Goal: Task Accomplishment & Management: Manage account settings

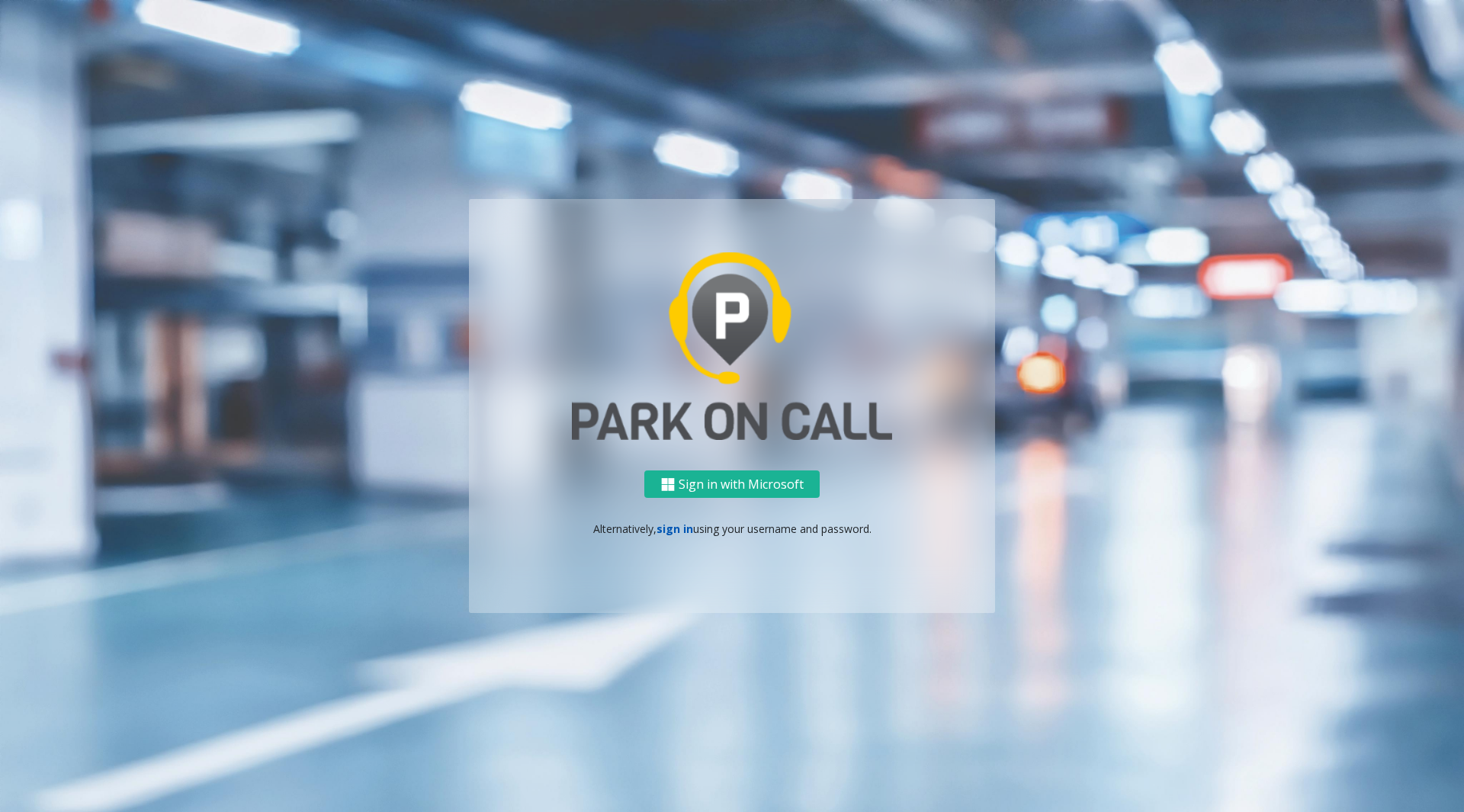
click at [683, 529] on link "sign in" at bounding box center [675, 528] width 37 height 14
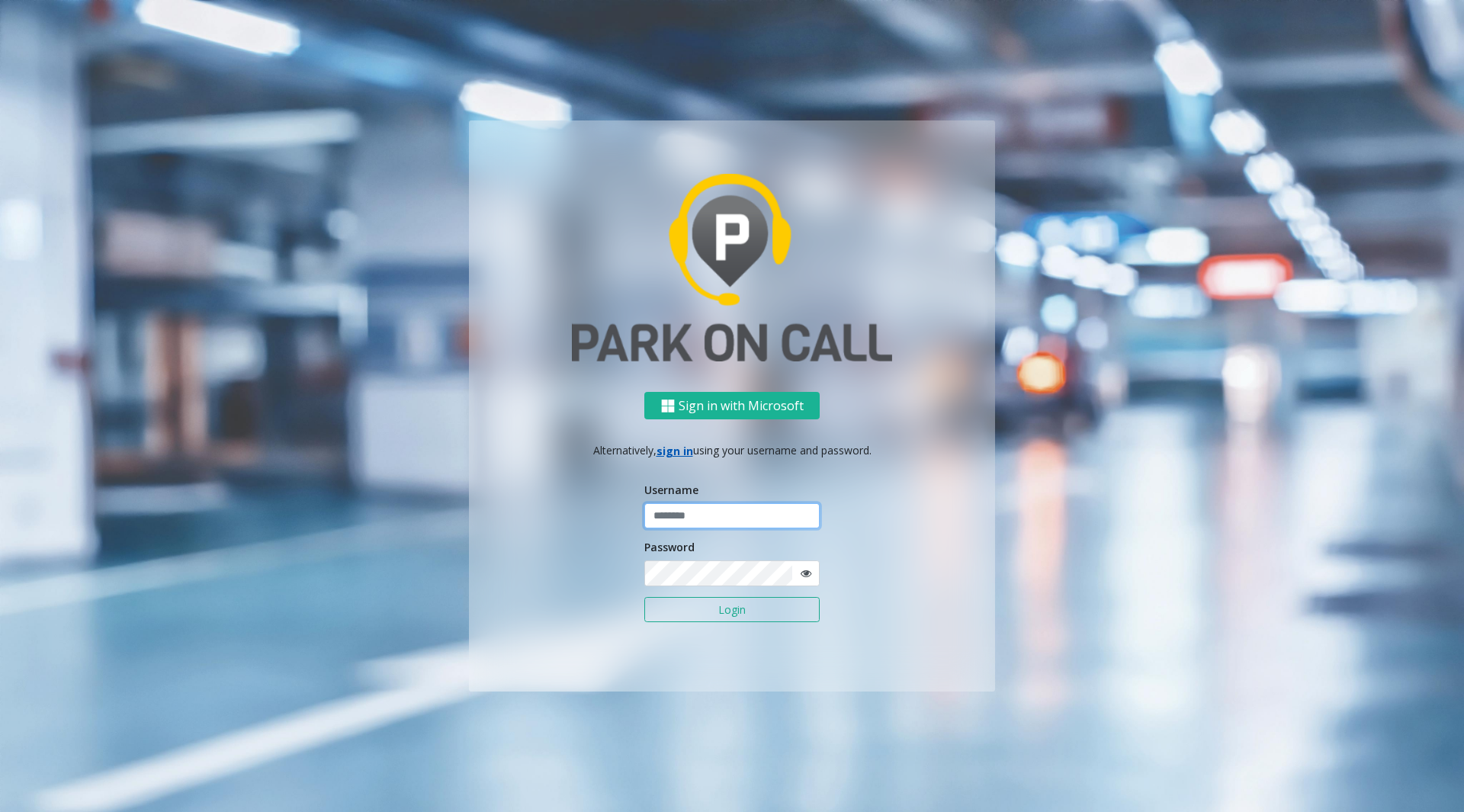
type input "********"
click at [709, 605] on button "Login" at bounding box center [732, 609] width 175 height 26
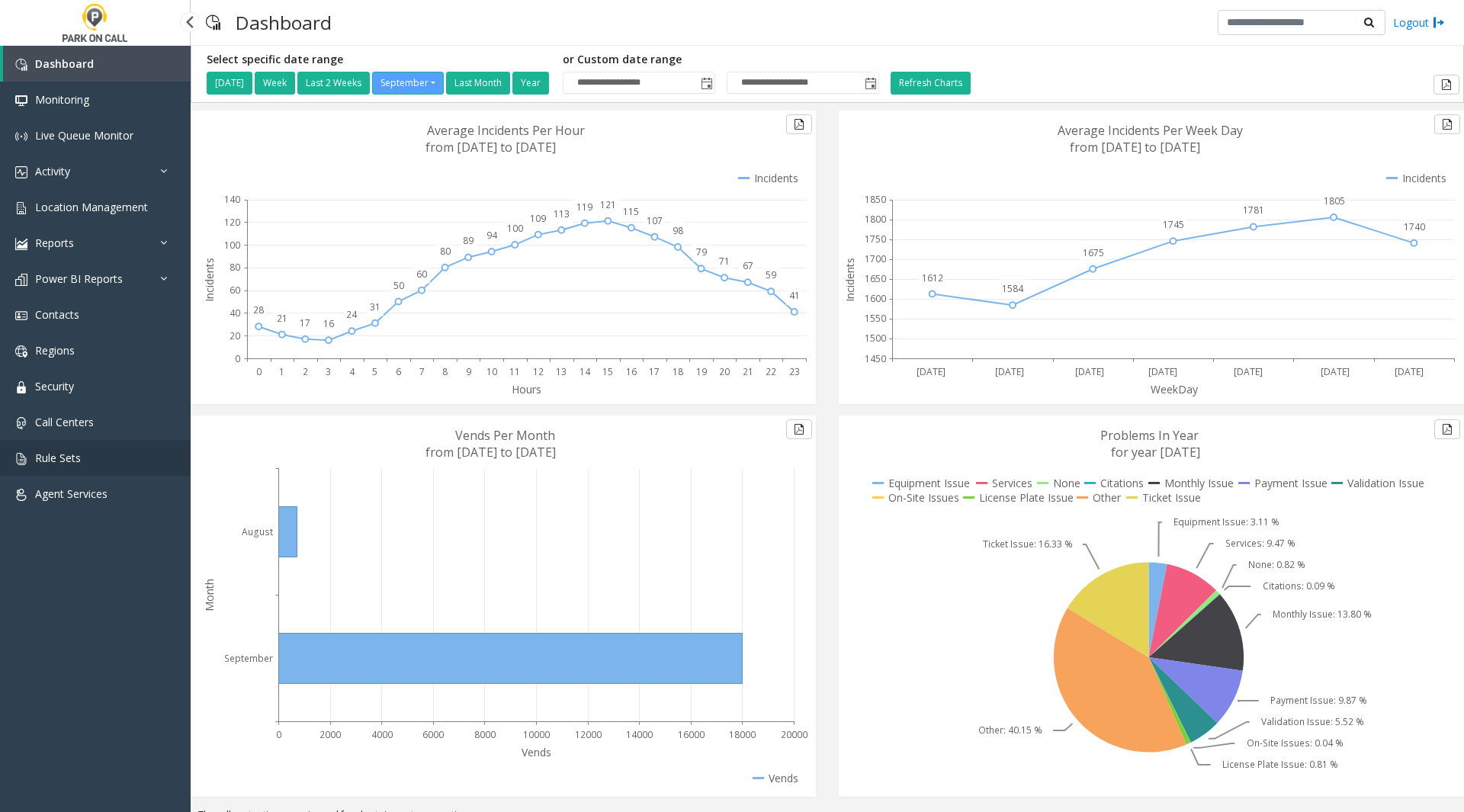
click at [90, 459] on link "Rule Sets" at bounding box center [95, 457] width 191 height 36
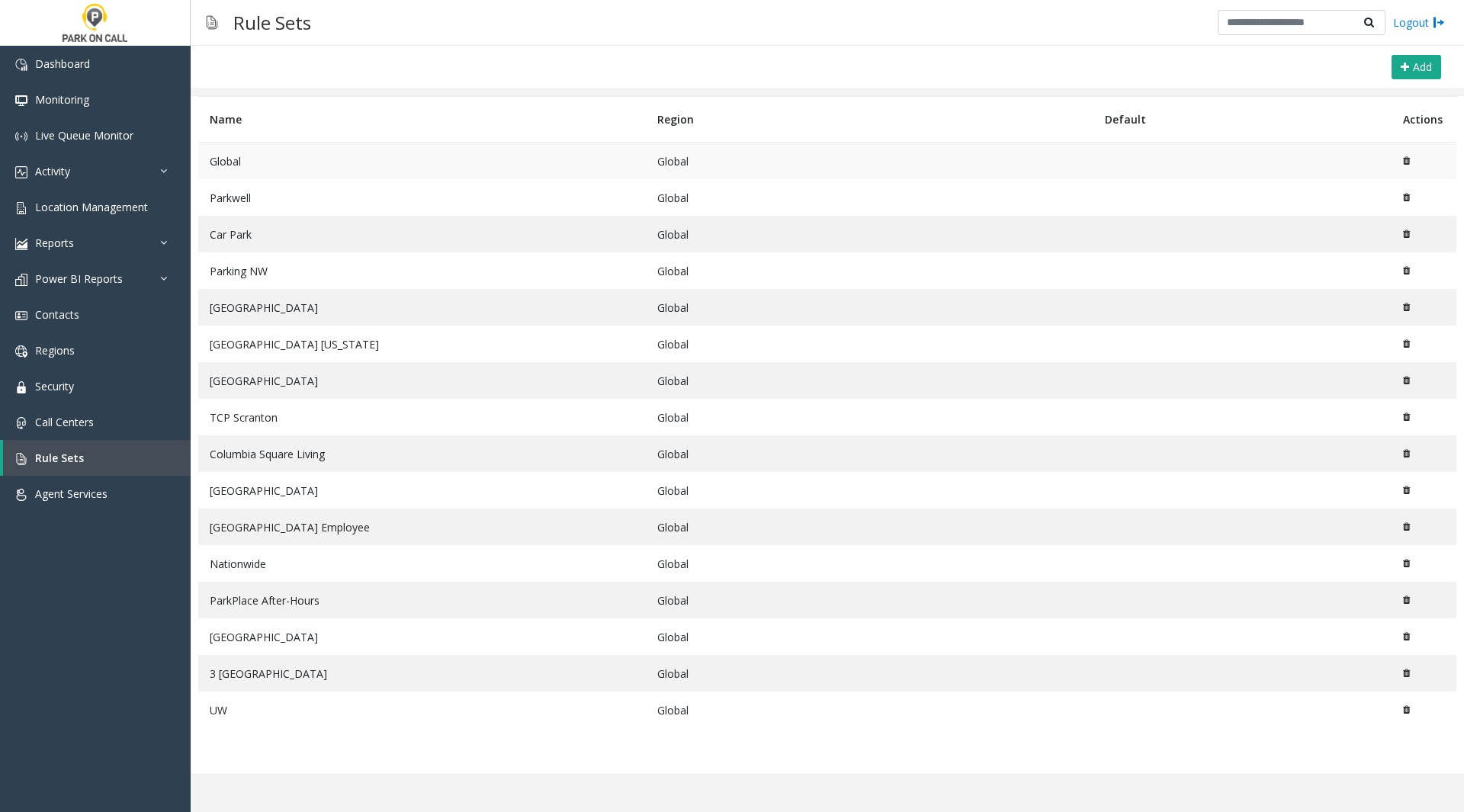
click at [244, 156] on td "Global" at bounding box center [422, 161] width 448 height 38
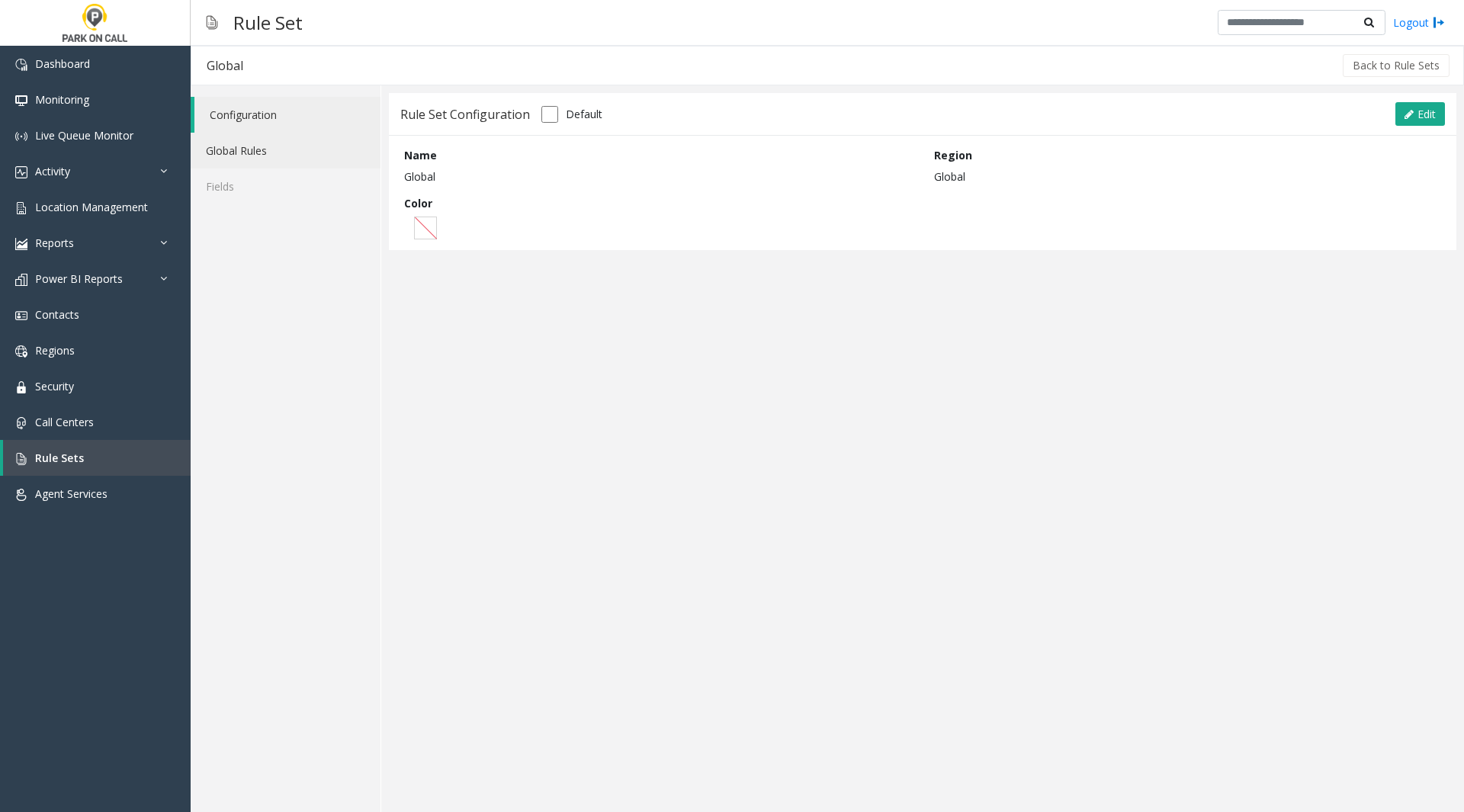
click at [246, 161] on link "Global Rules" at bounding box center [286, 150] width 190 height 36
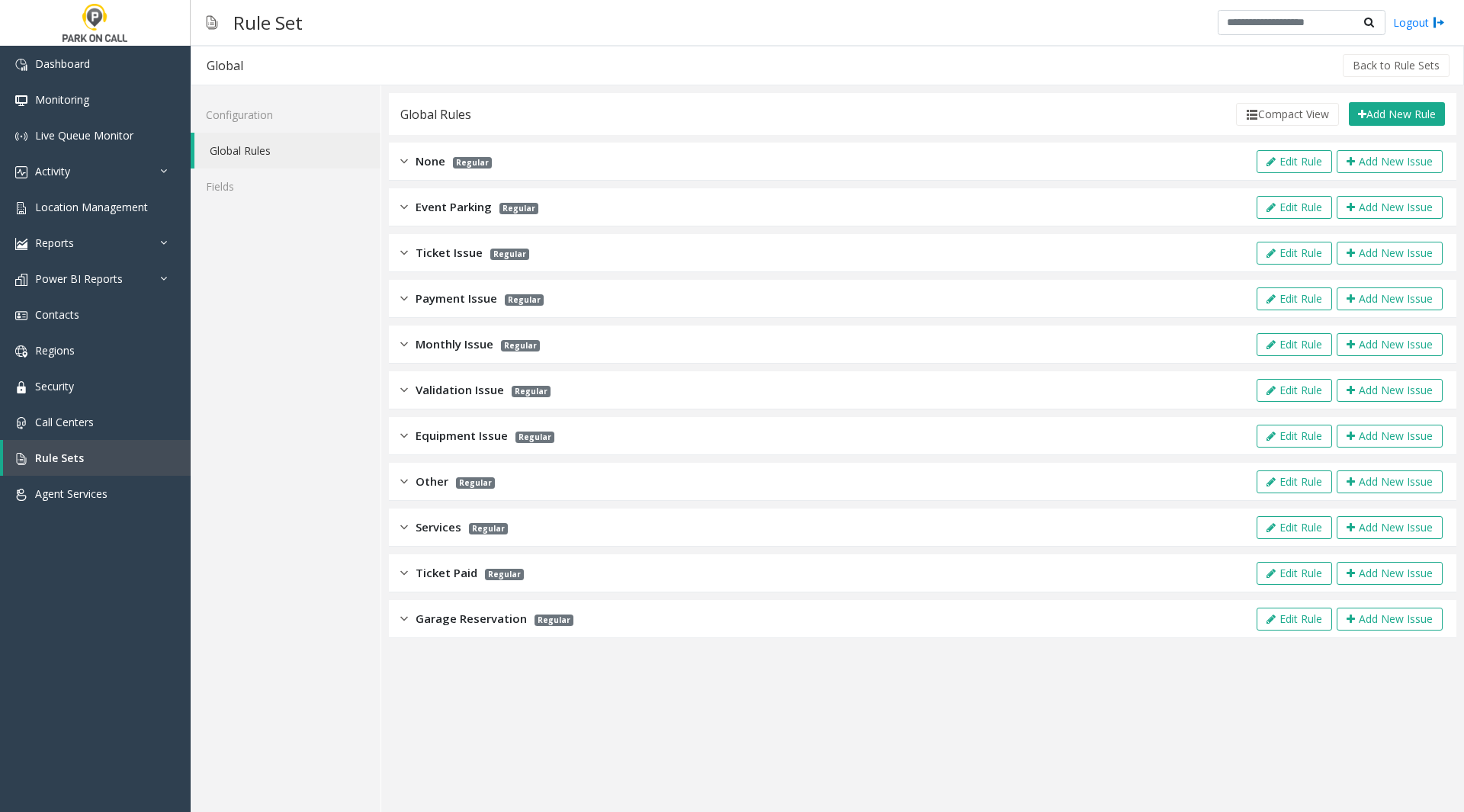
click at [469, 216] on div "Event Parking Regular Edit Rule Add New Issue" at bounding box center [923, 208] width 1068 height 38
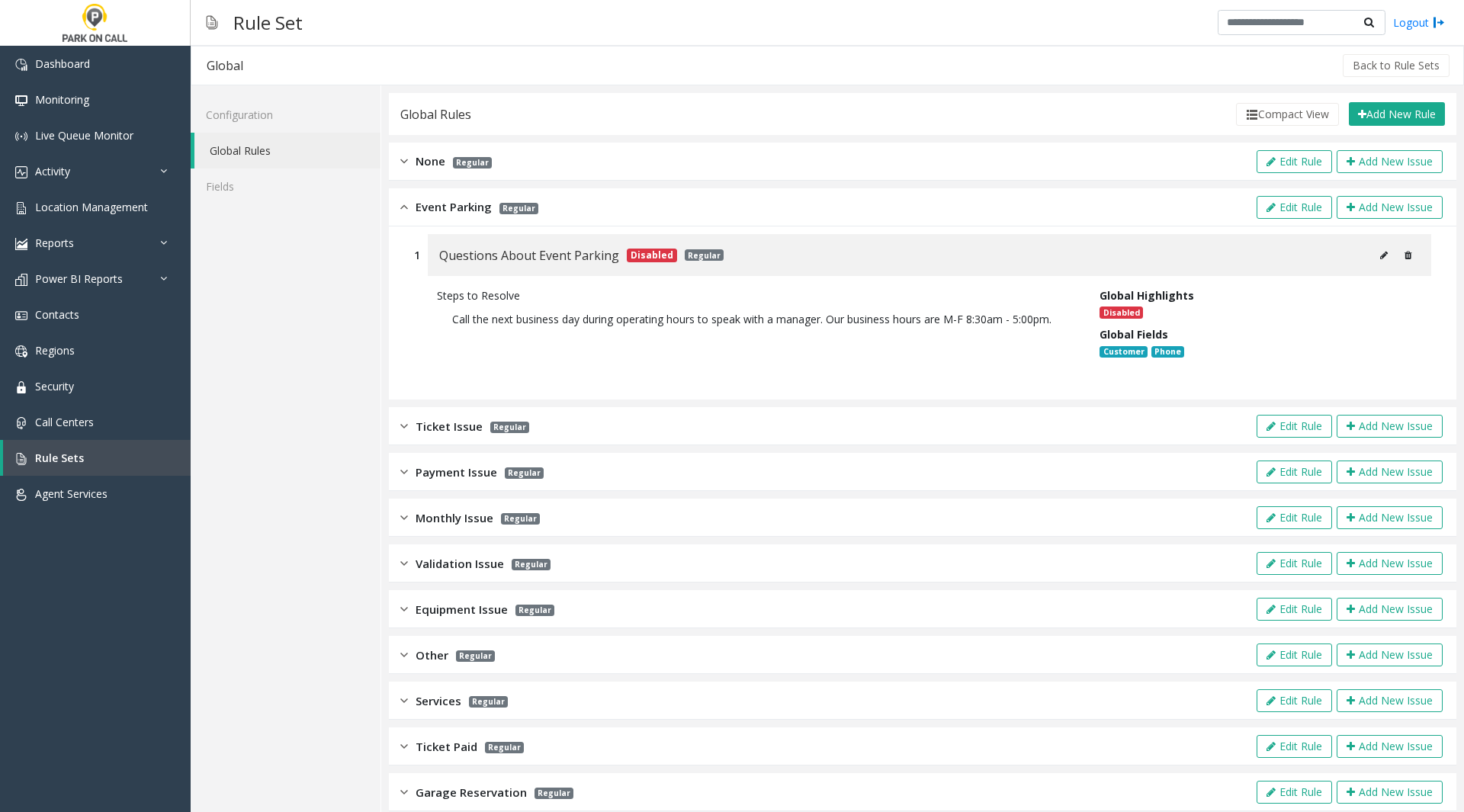
click at [1381, 256] on icon at bounding box center [1384, 255] width 8 height 9
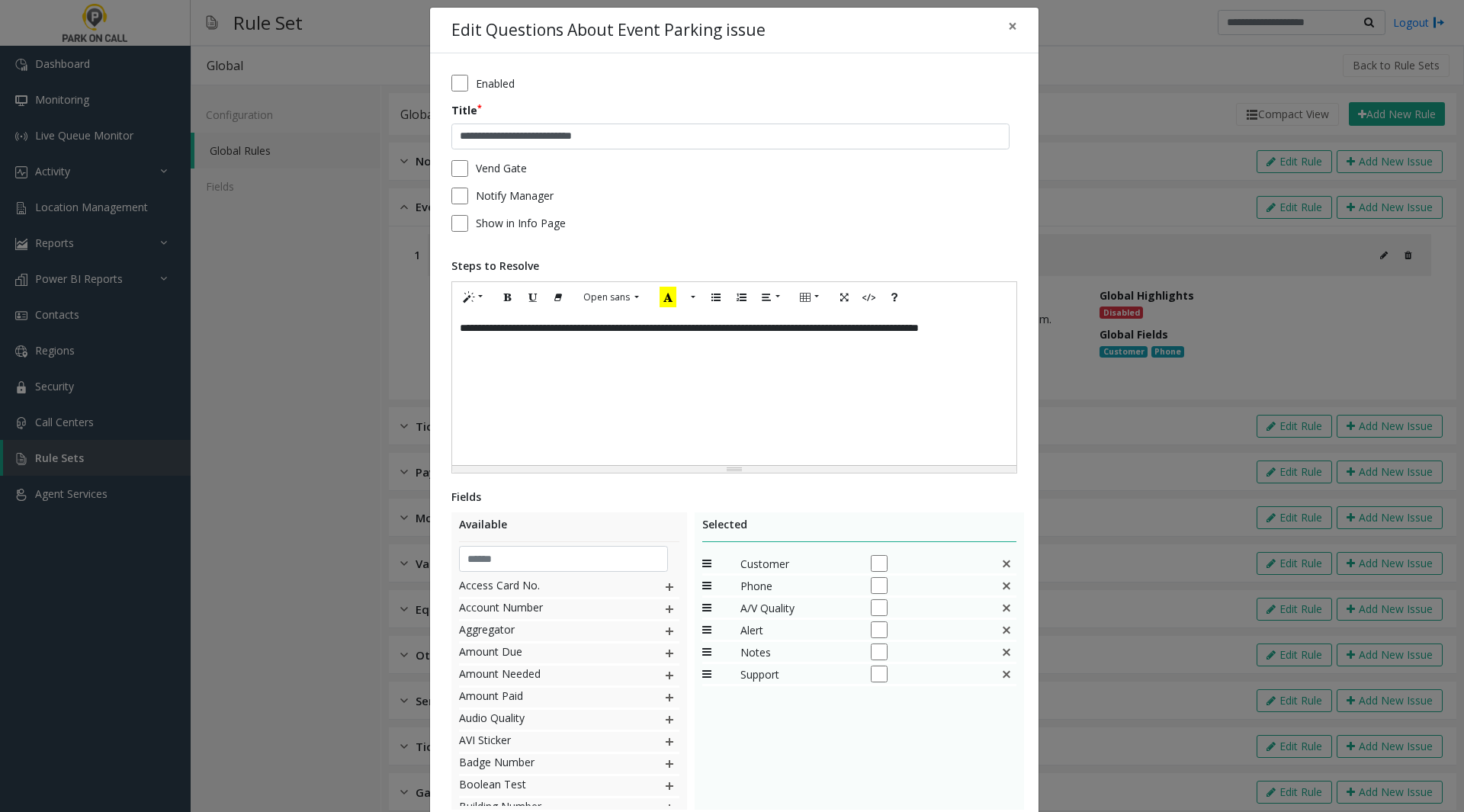
scroll to position [123, 0]
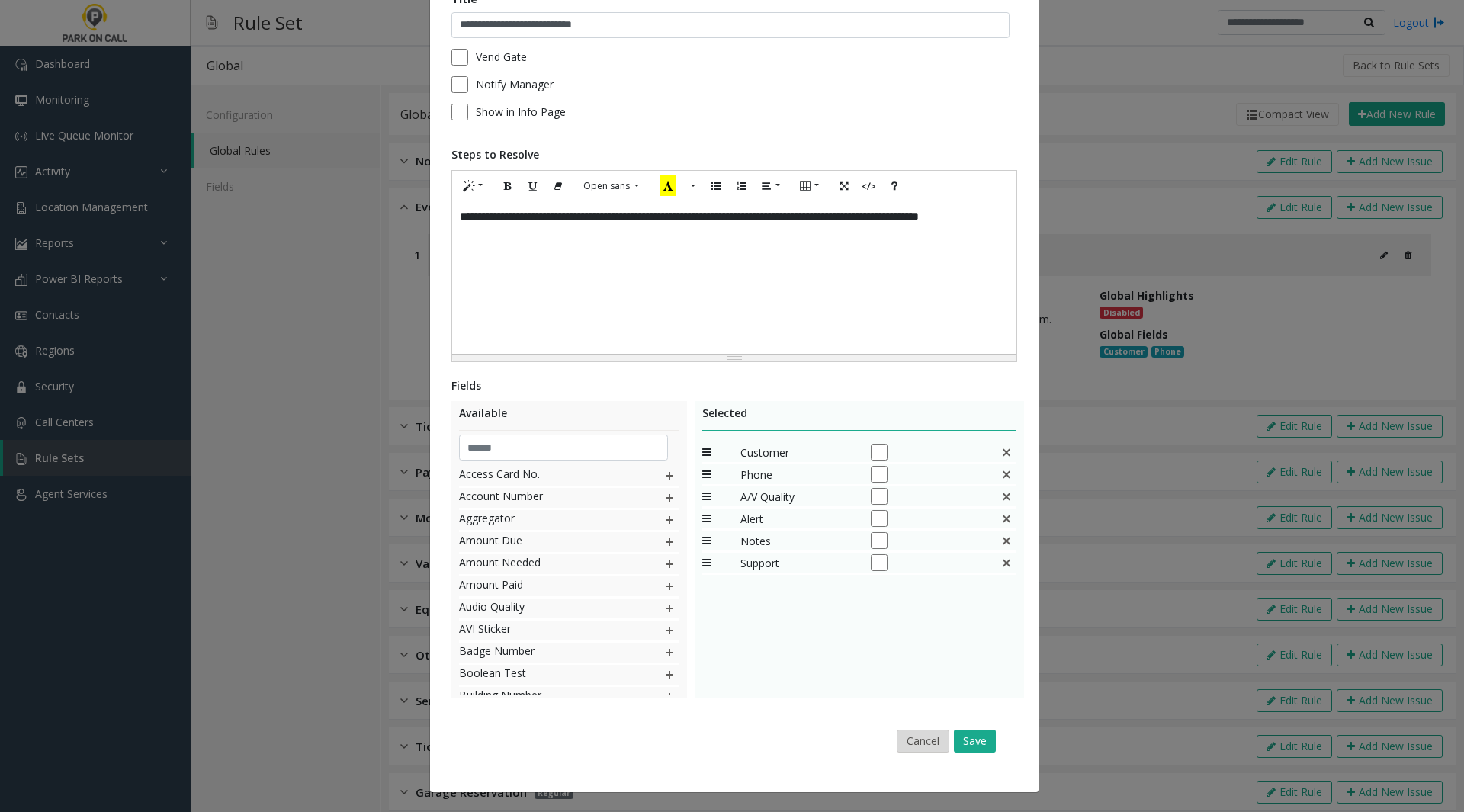
click at [928, 747] on button "Cancel" at bounding box center [923, 740] width 53 height 23
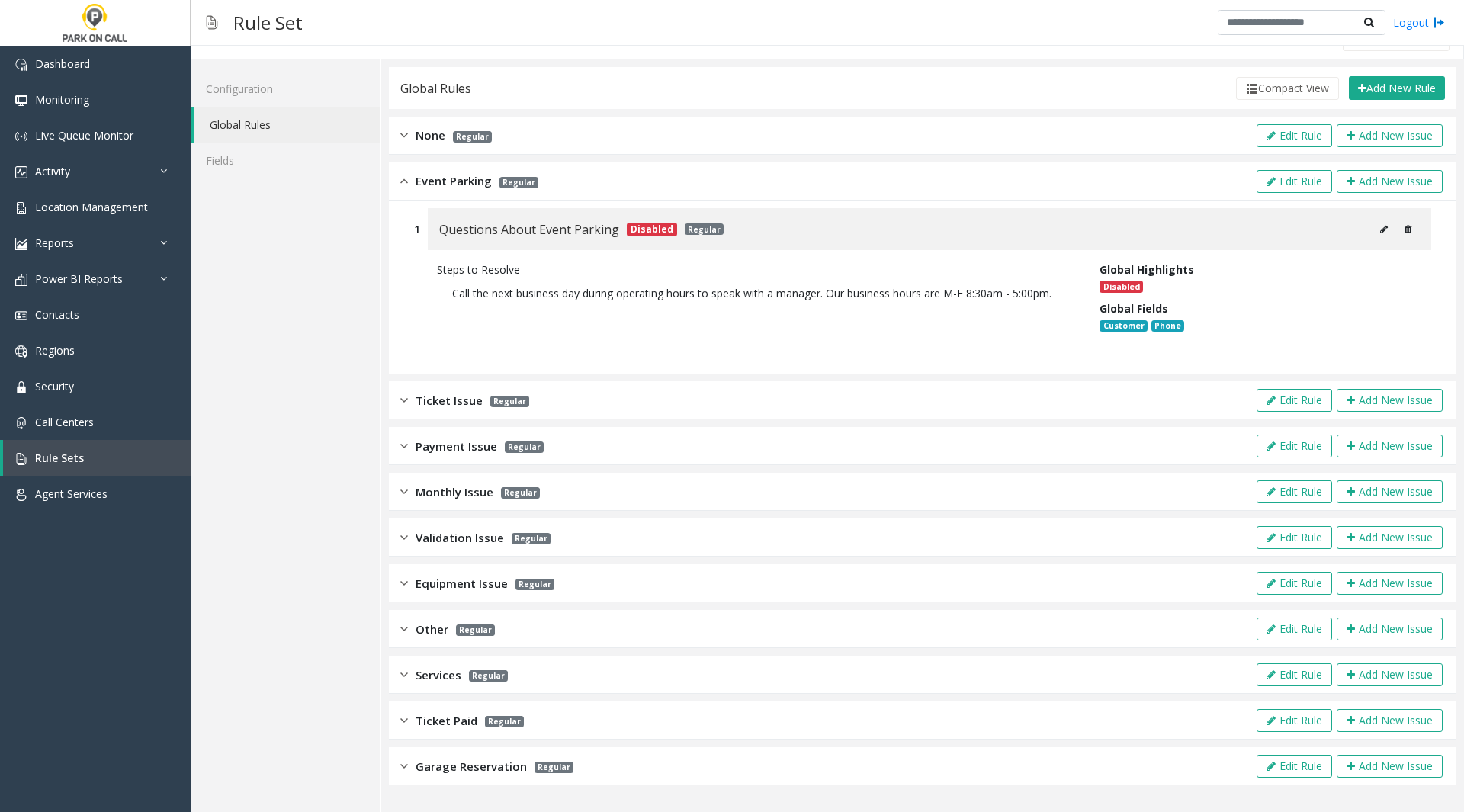
scroll to position [25, 0]
click at [1185, 398] on div "Ticket Issue Regular Edit Rule Add New Issue" at bounding box center [923, 401] width 1068 height 38
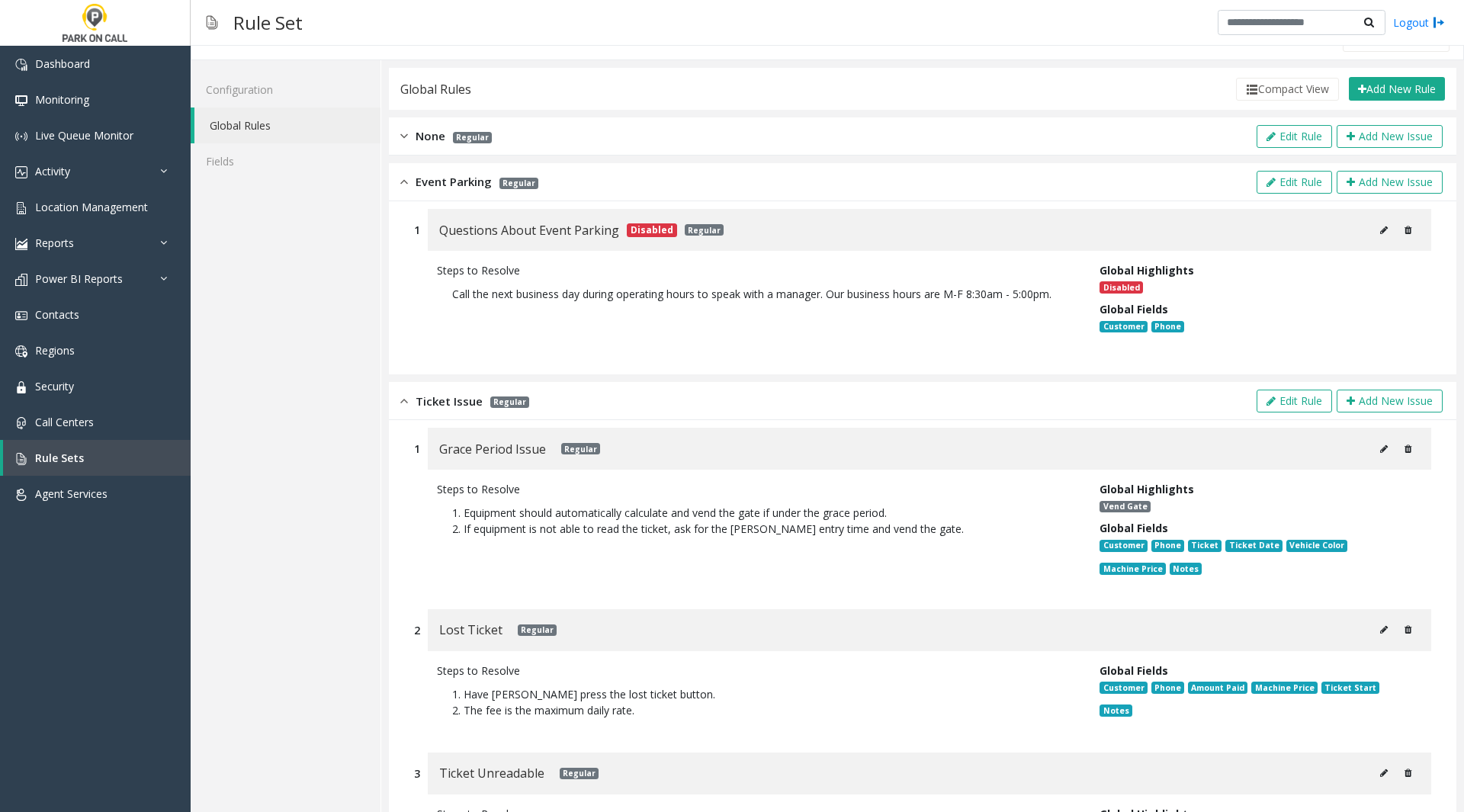
click at [1379, 450] on button at bounding box center [1384, 449] width 24 height 23
type input "**********"
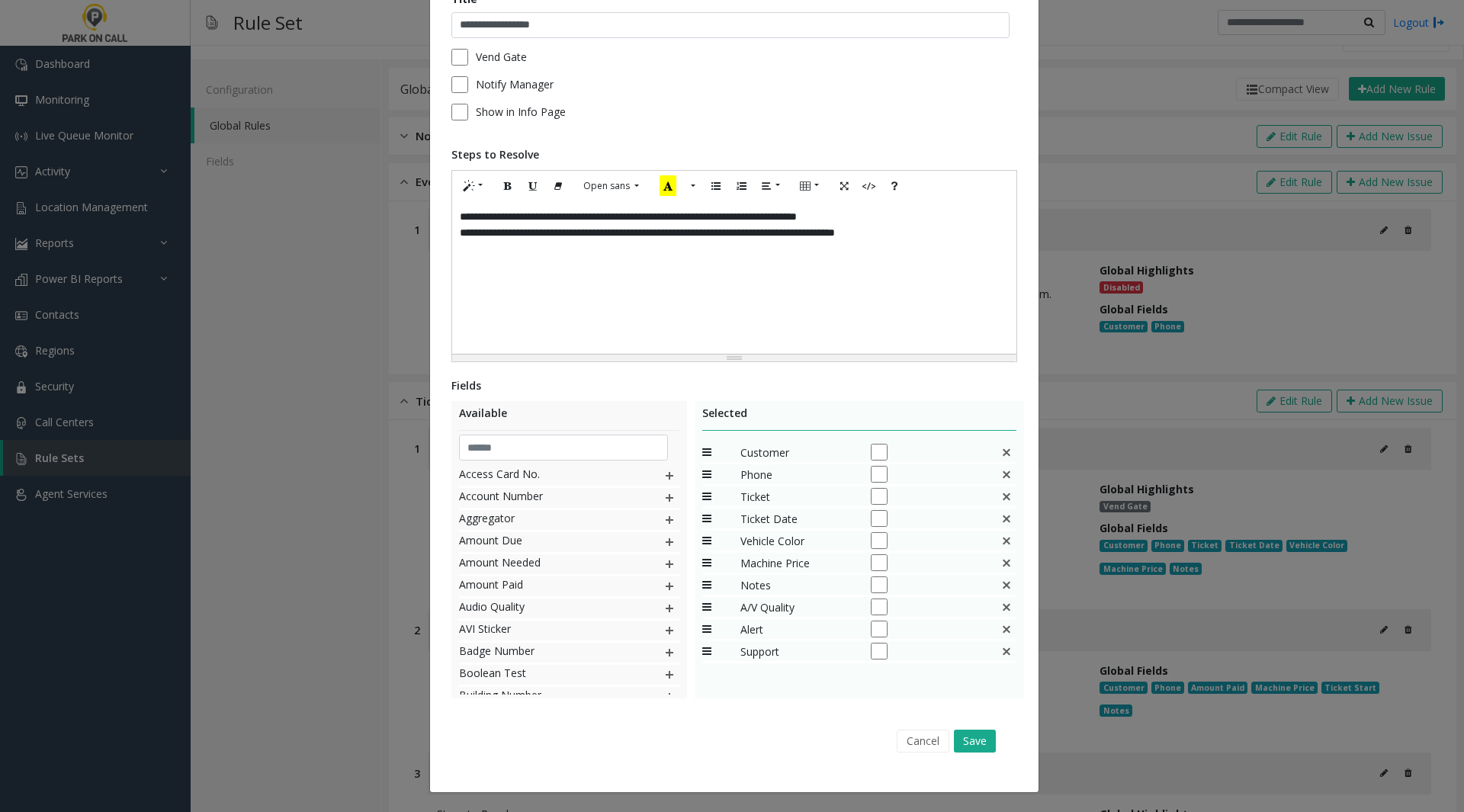
scroll to position [123, 0]
click at [928, 739] on button "Cancel" at bounding box center [923, 741] width 53 height 23
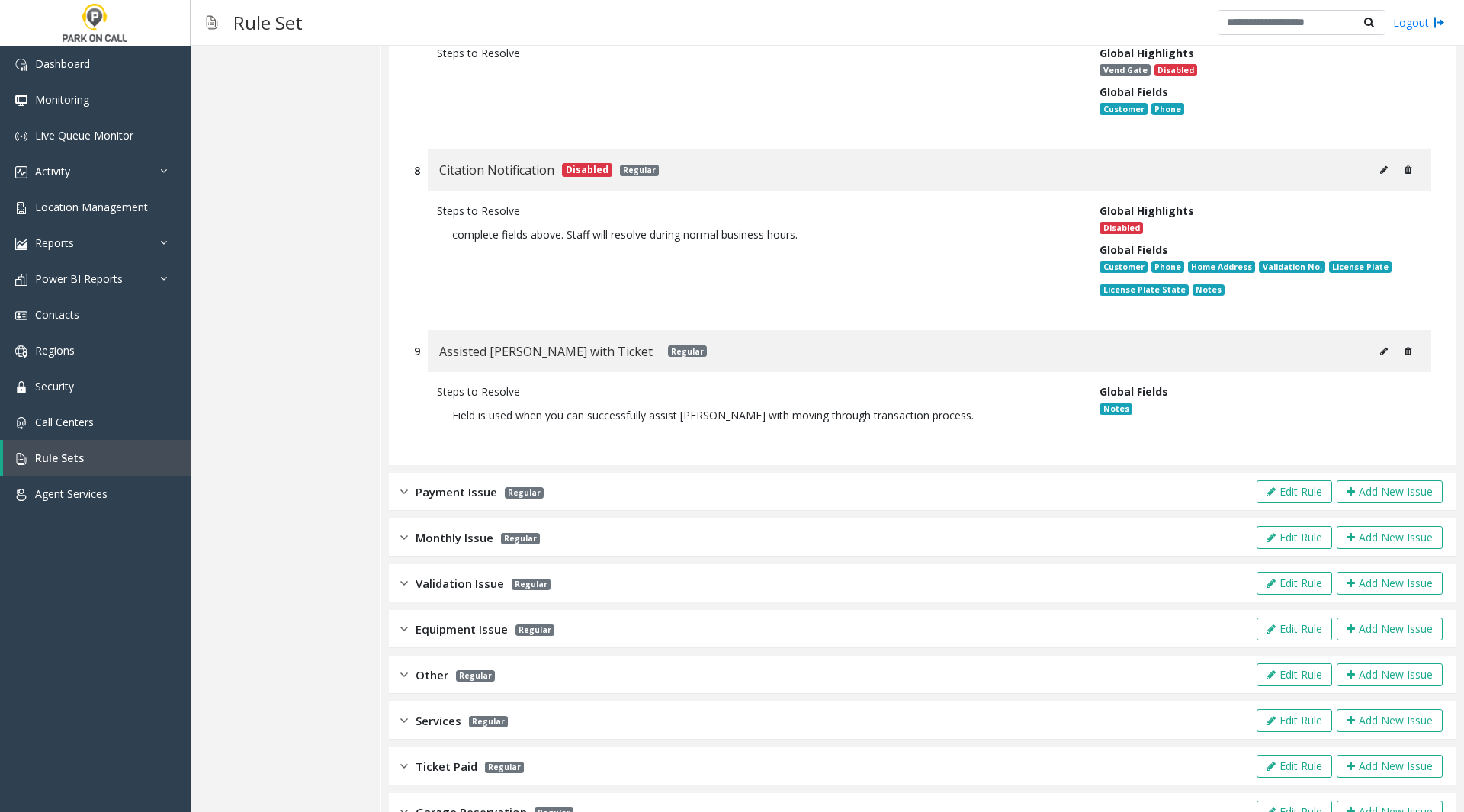
scroll to position [1805, 0]
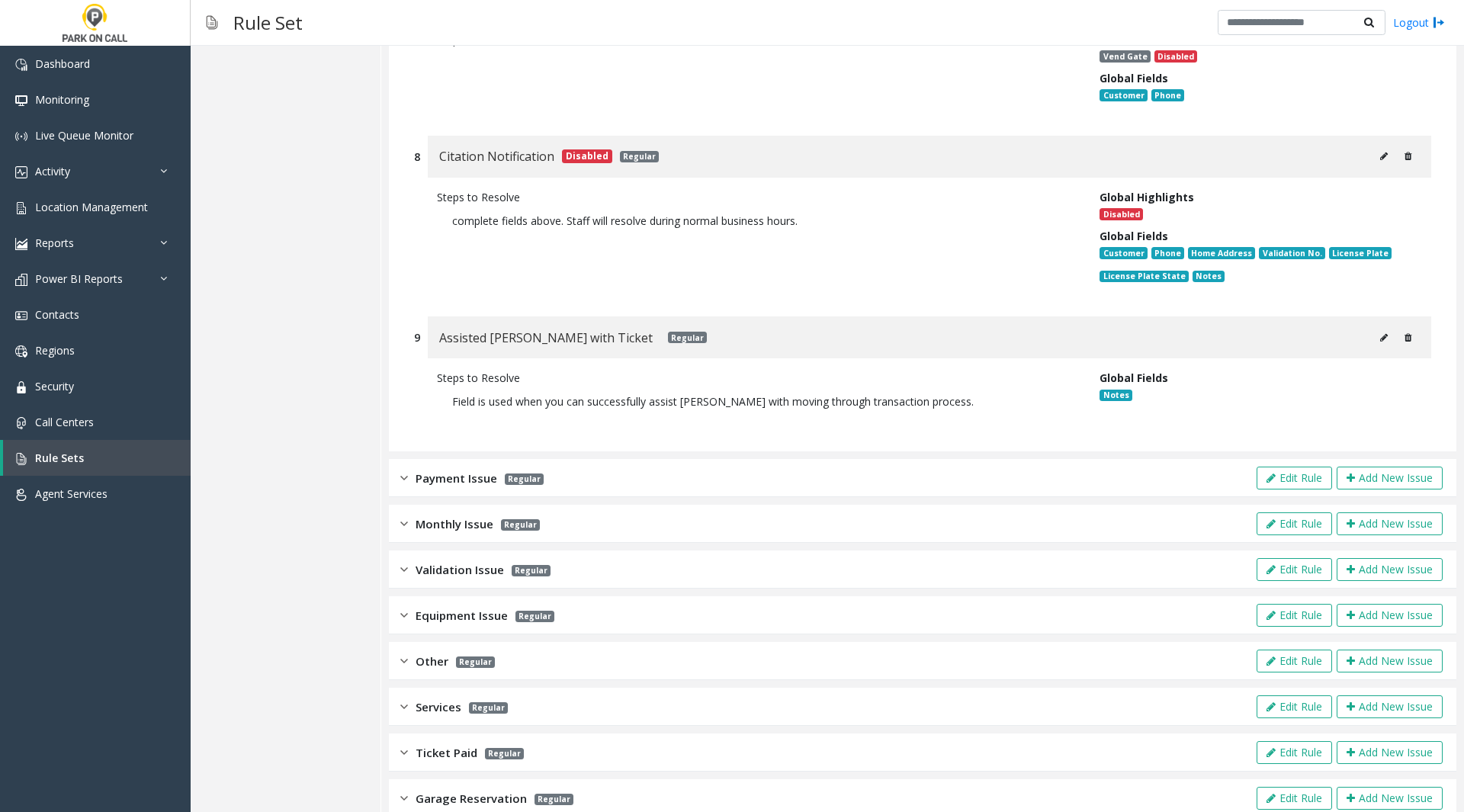
click at [855, 506] on div "Monthly Issue Regular Edit Rule Add New Issue" at bounding box center [923, 524] width 1068 height 38
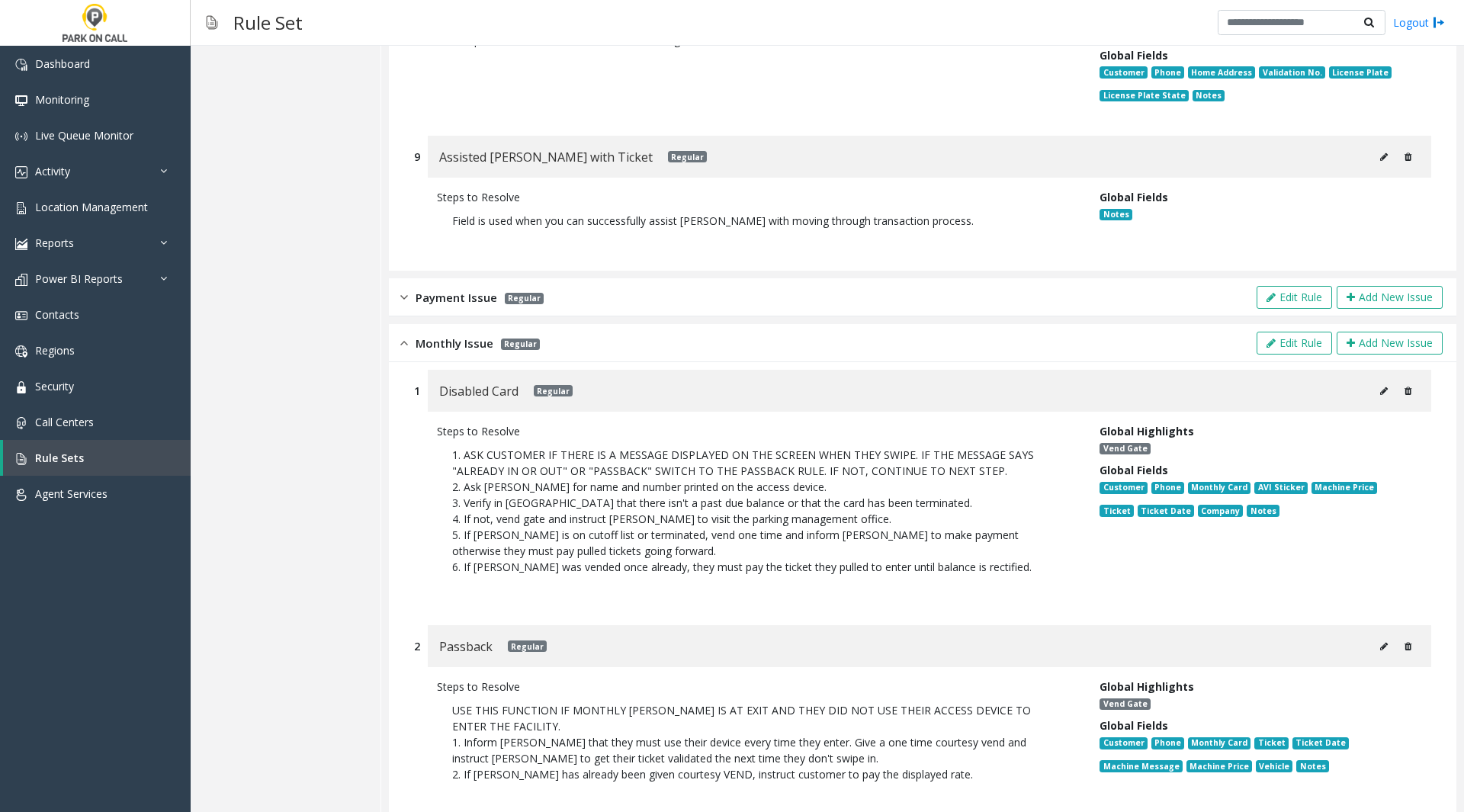
scroll to position [2000, 0]
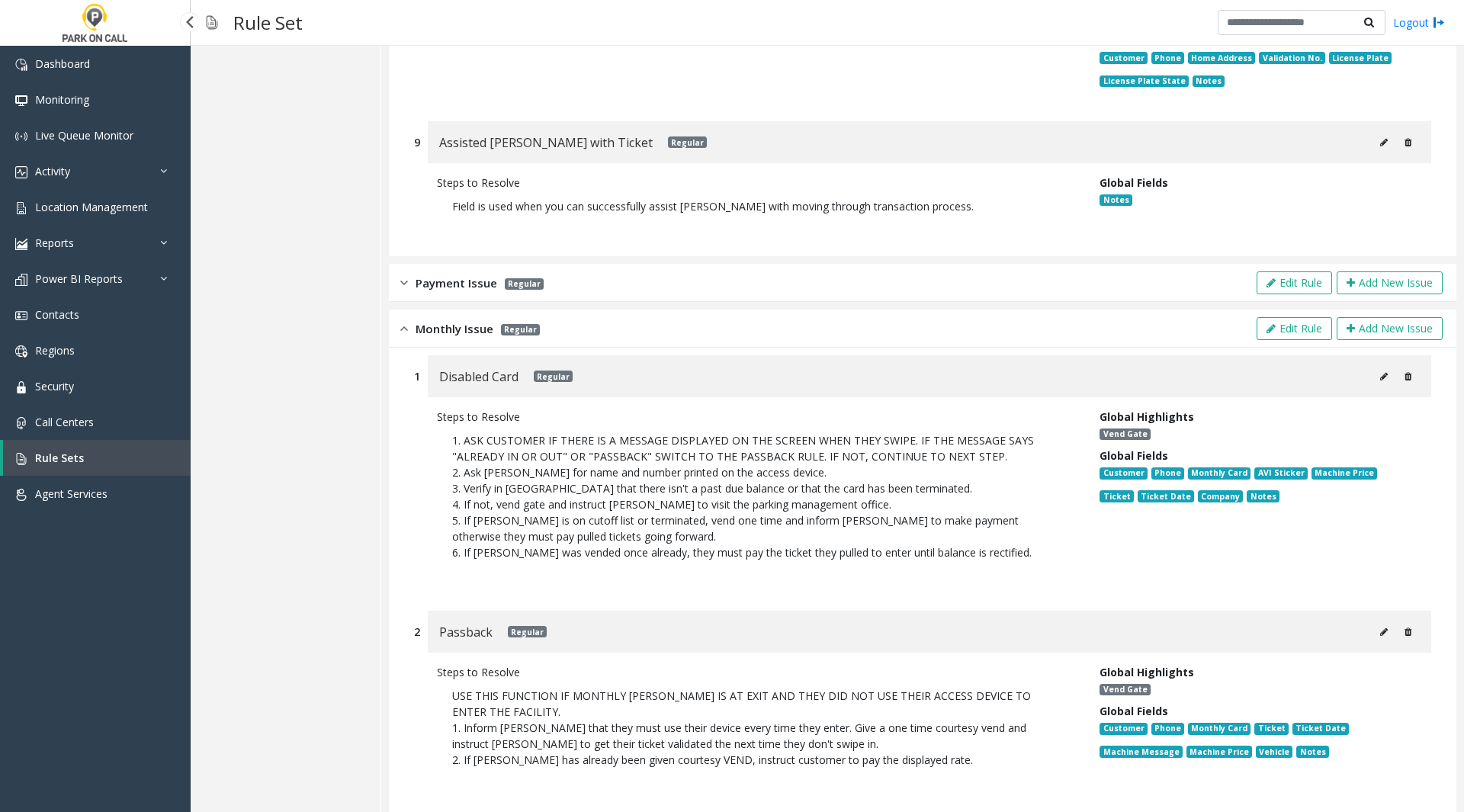
click at [83, 456] on link "Rule Sets" at bounding box center [97, 457] width 188 height 36
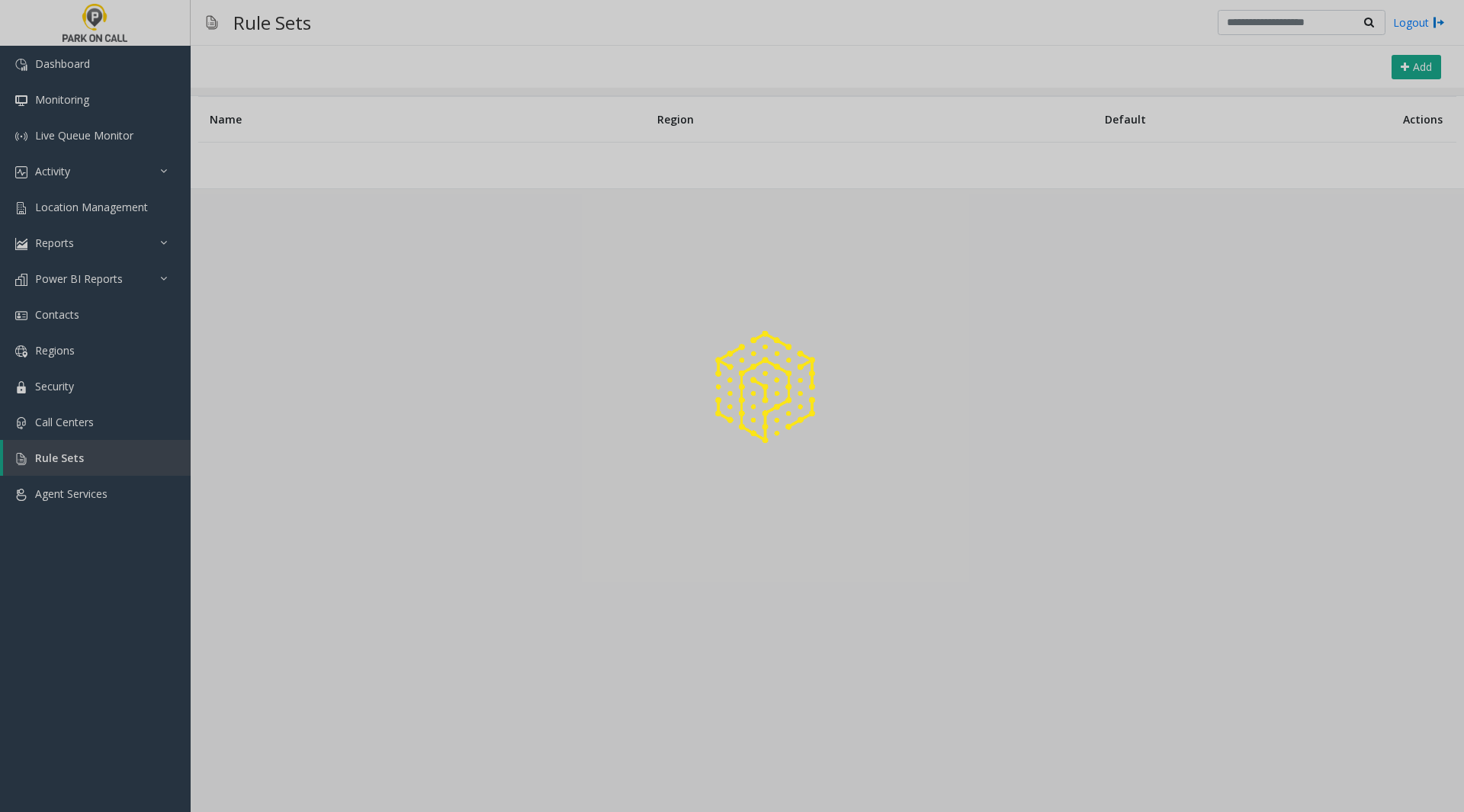
click at [310, 195] on div at bounding box center [732, 406] width 1464 height 812
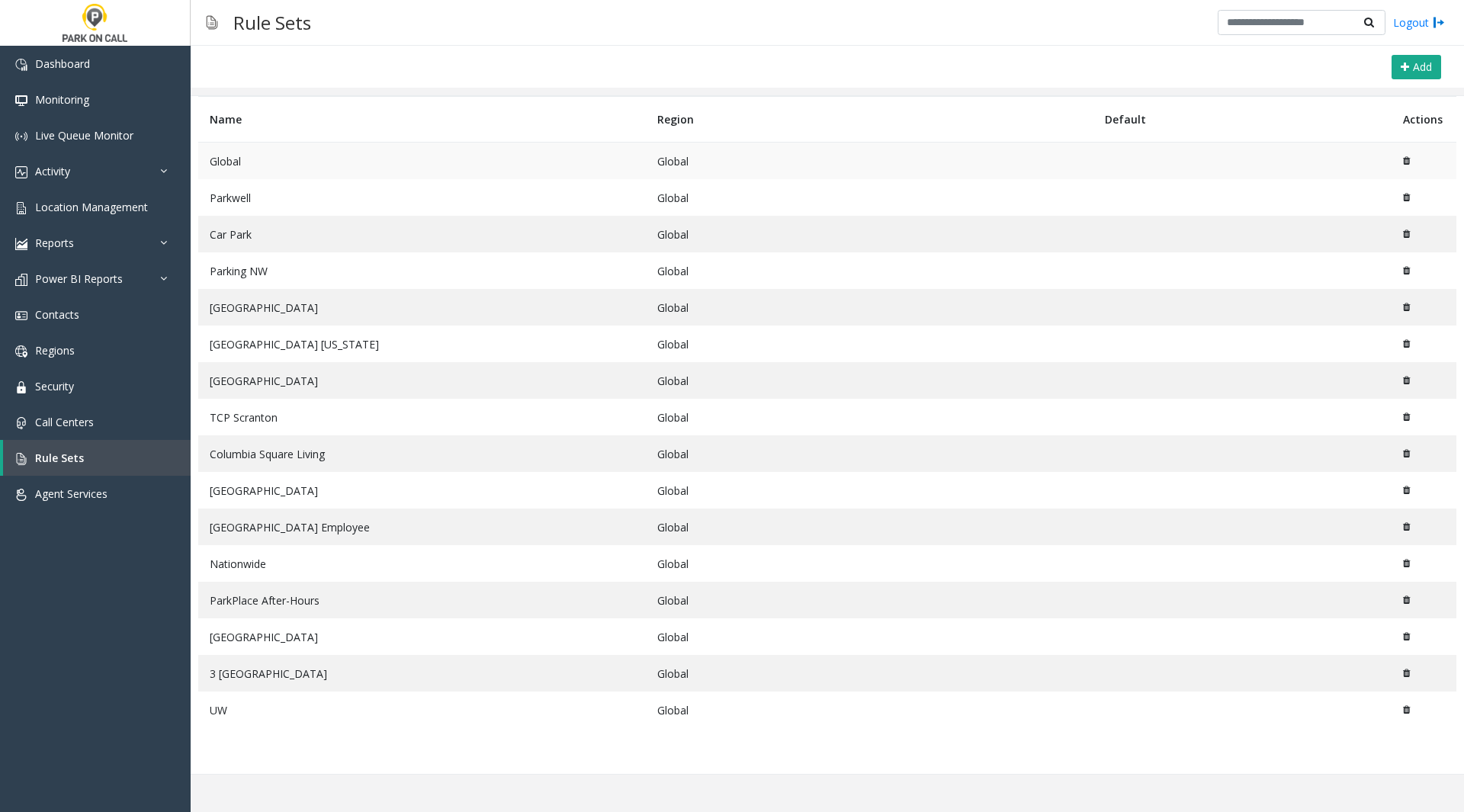
click at [259, 155] on td "Global" at bounding box center [422, 161] width 448 height 38
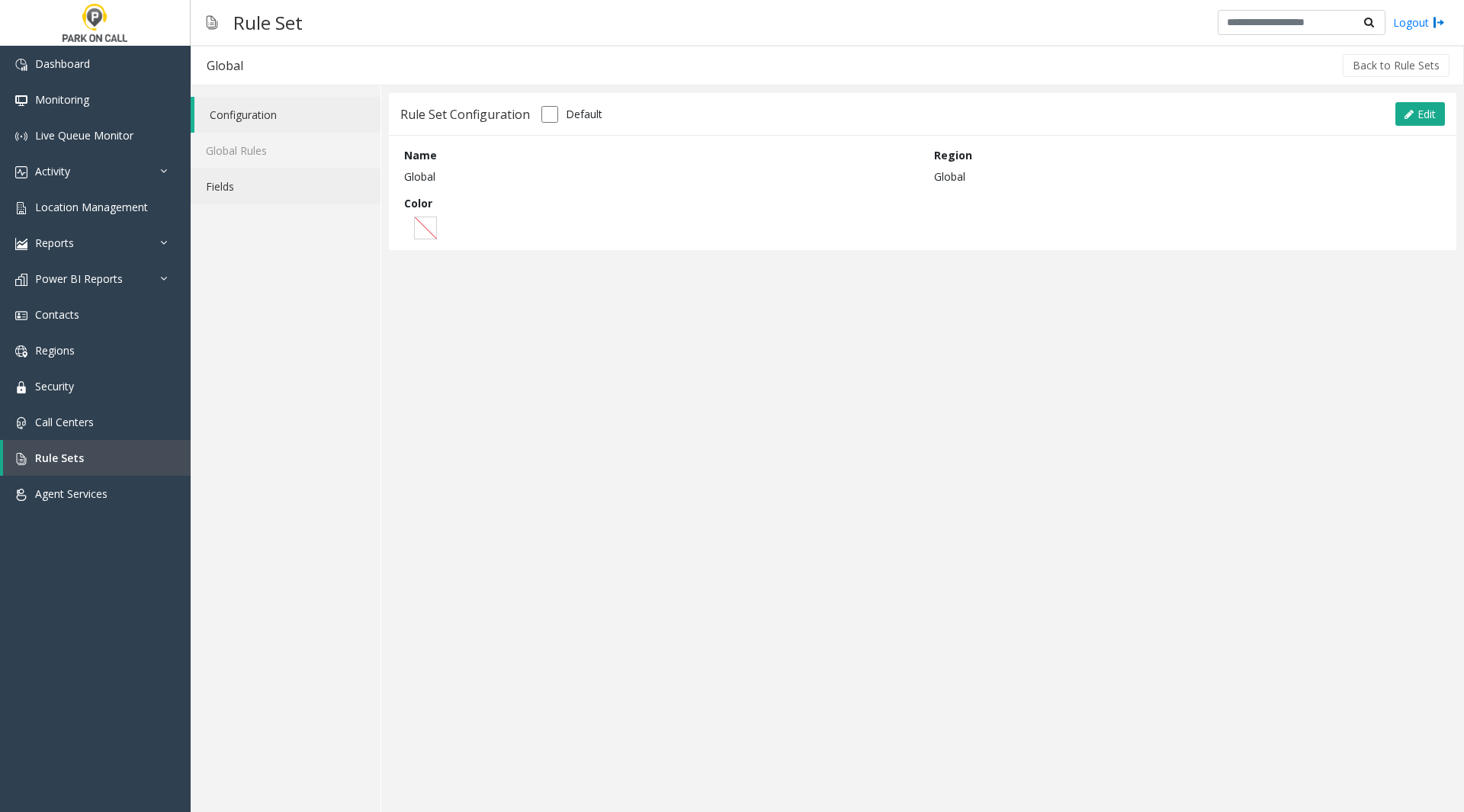
click at [245, 200] on link "Fields" at bounding box center [286, 186] width 190 height 36
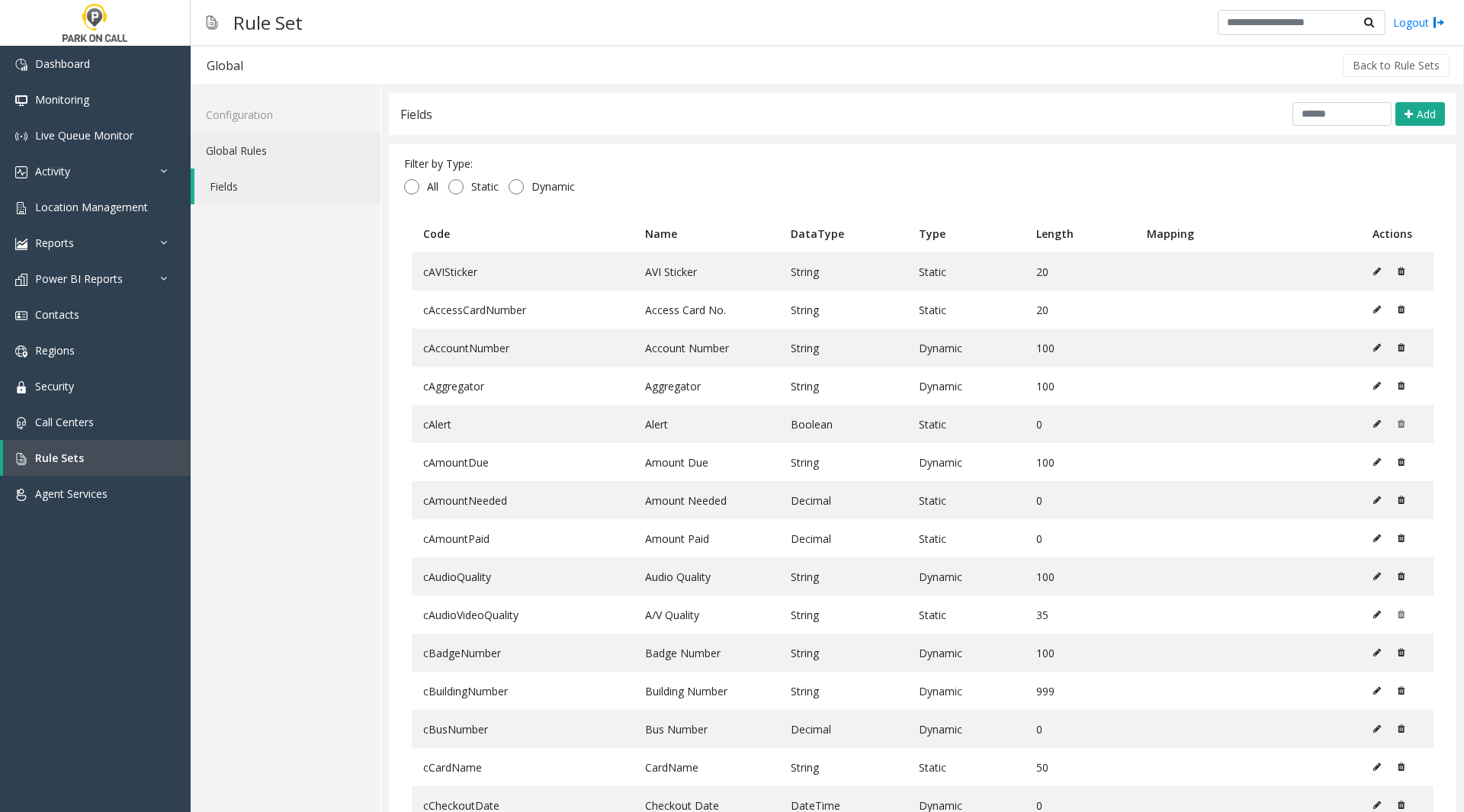
click at [285, 154] on link "Global Rules" at bounding box center [286, 150] width 190 height 36
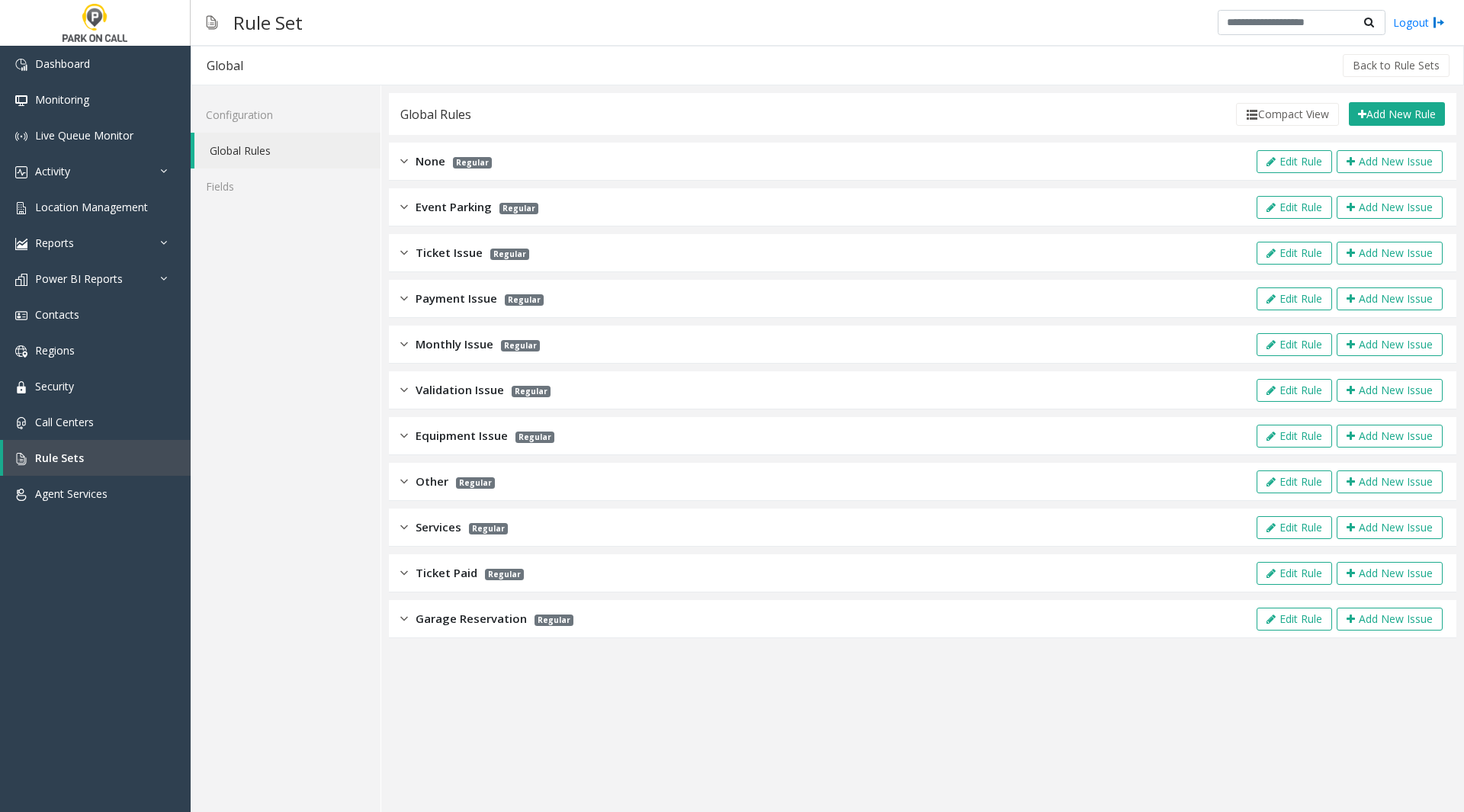
click at [1120, 163] on div "None Regular Edit Rule Add New Issue" at bounding box center [923, 162] width 1068 height 38
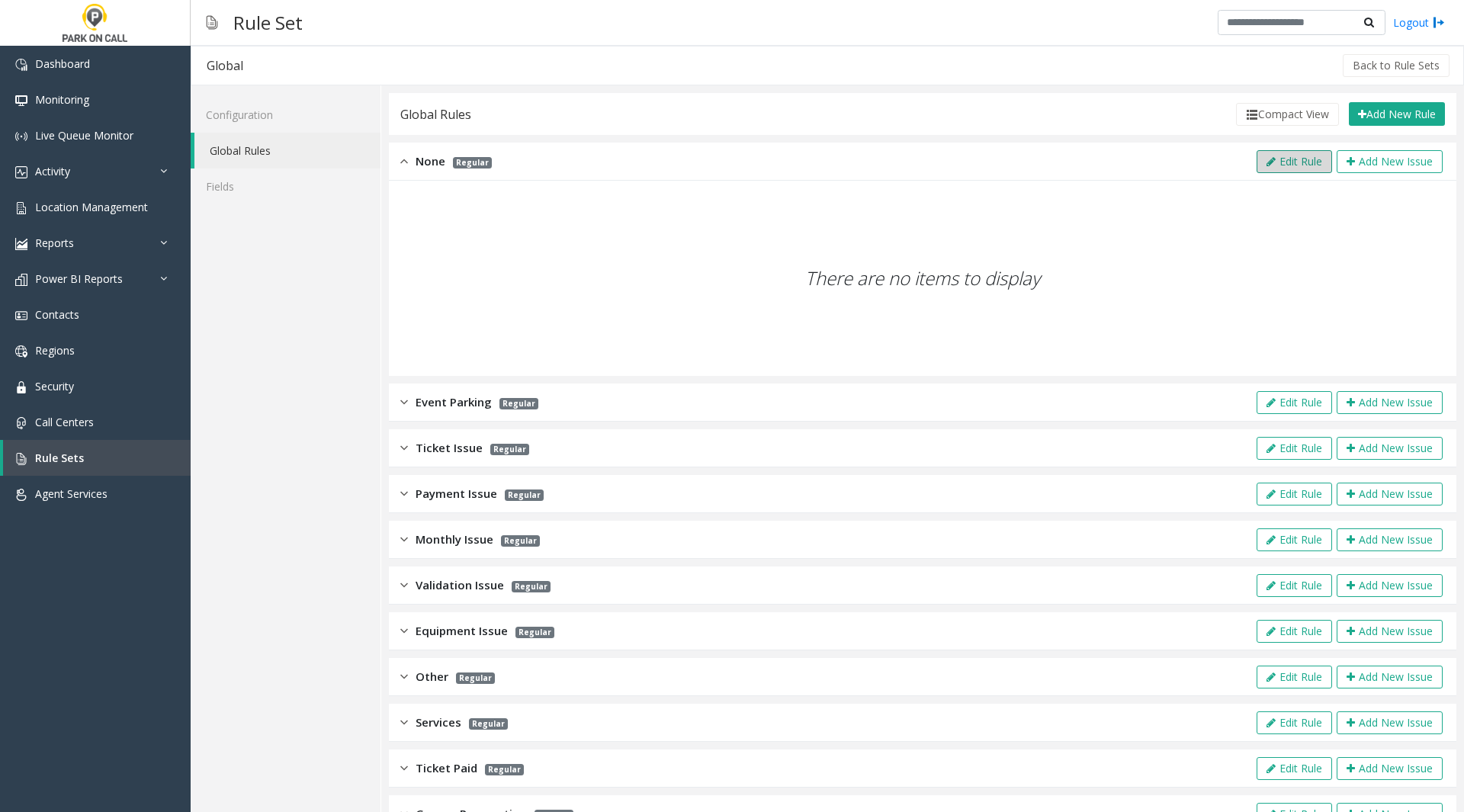
click at [1284, 163] on button "Edit Rule" at bounding box center [1295, 161] width 76 height 23
type input "****"
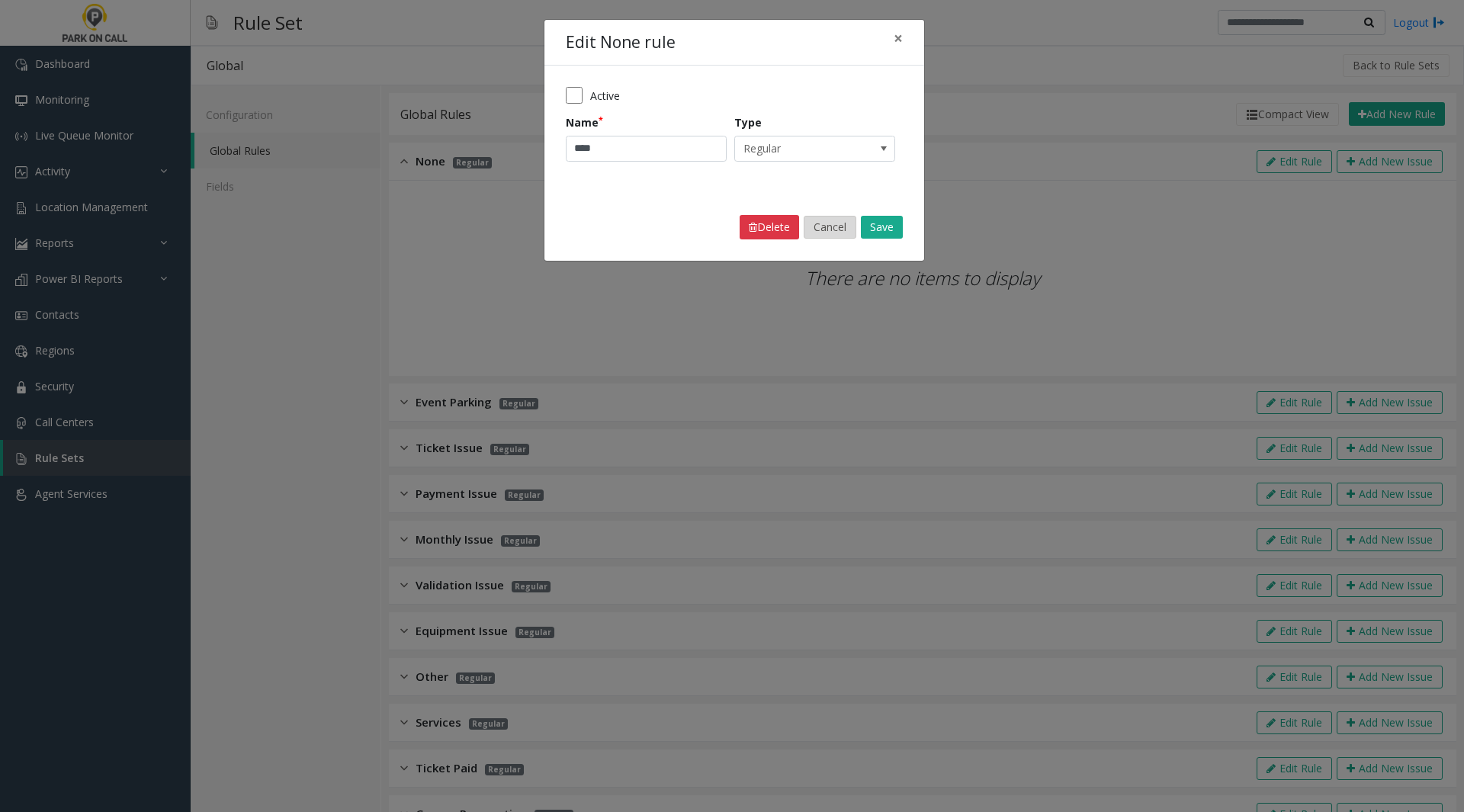
click at [830, 225] on button "Cancel" at bounding box center [830, 227] width 53 height 23
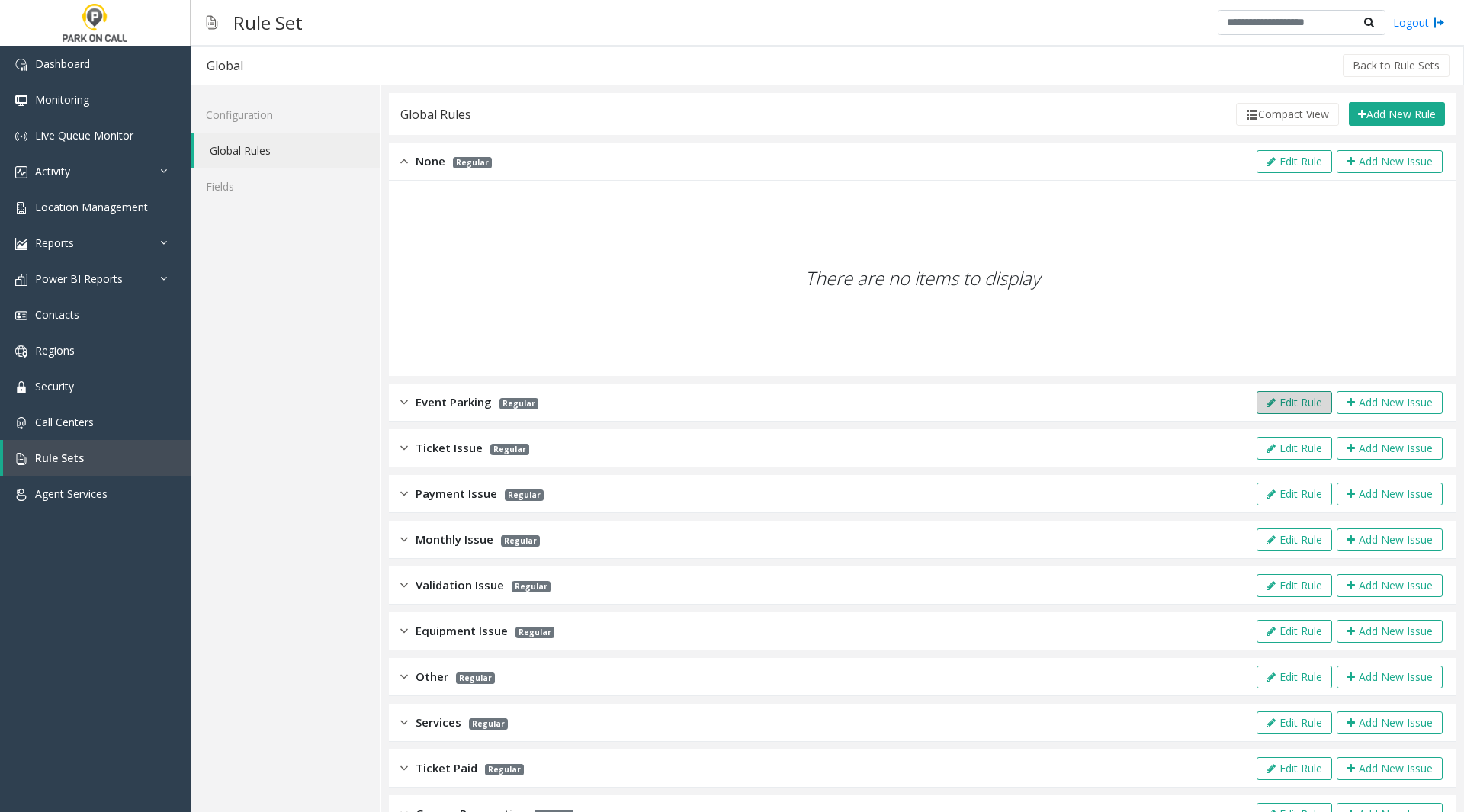
click at [1285, 402] on button "Edit Rule" at bounding box center [1295, 402] width 76 height 23
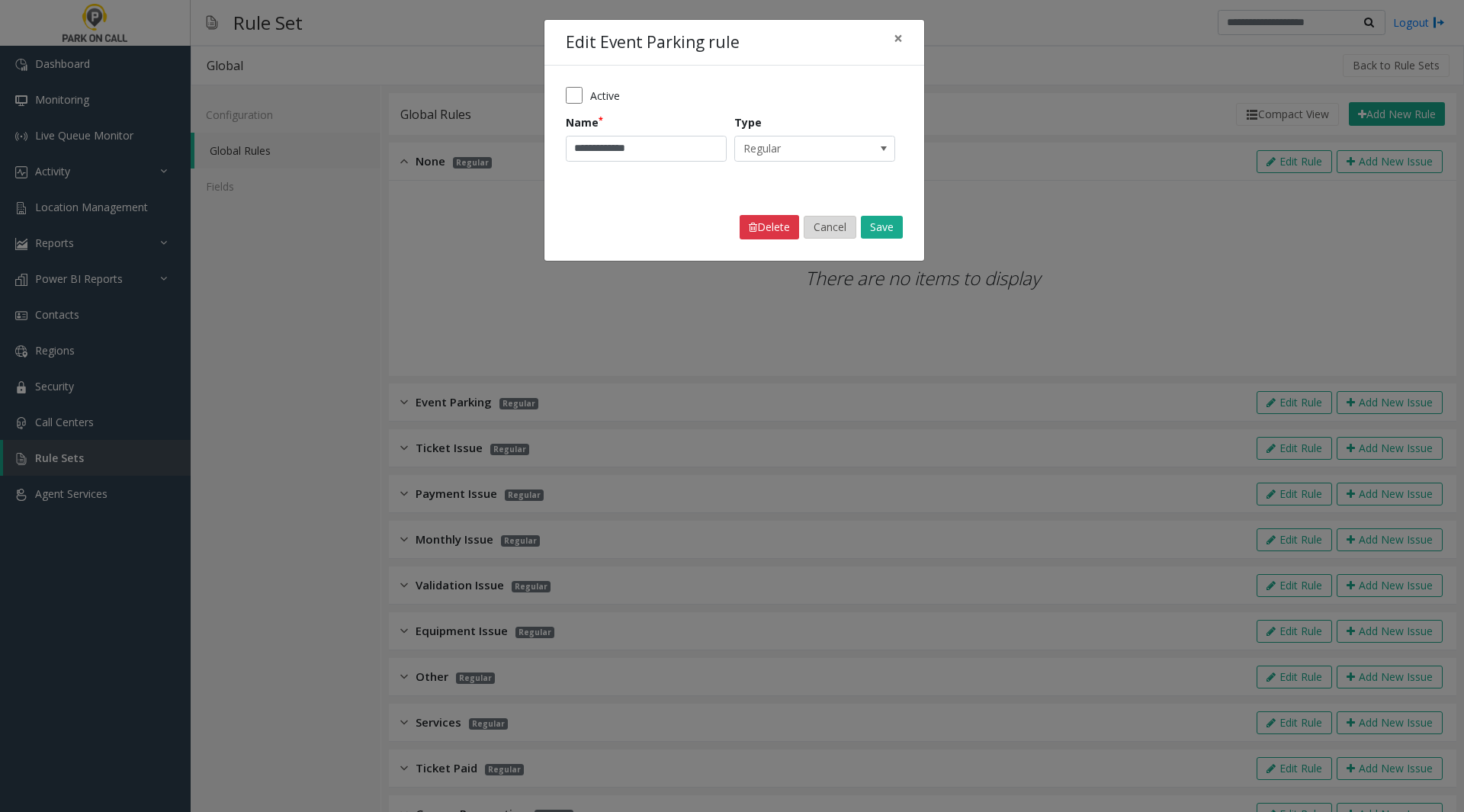
click at [822, 227] on button "Cancel" at bounding box center [830, 227] width 53 height 23
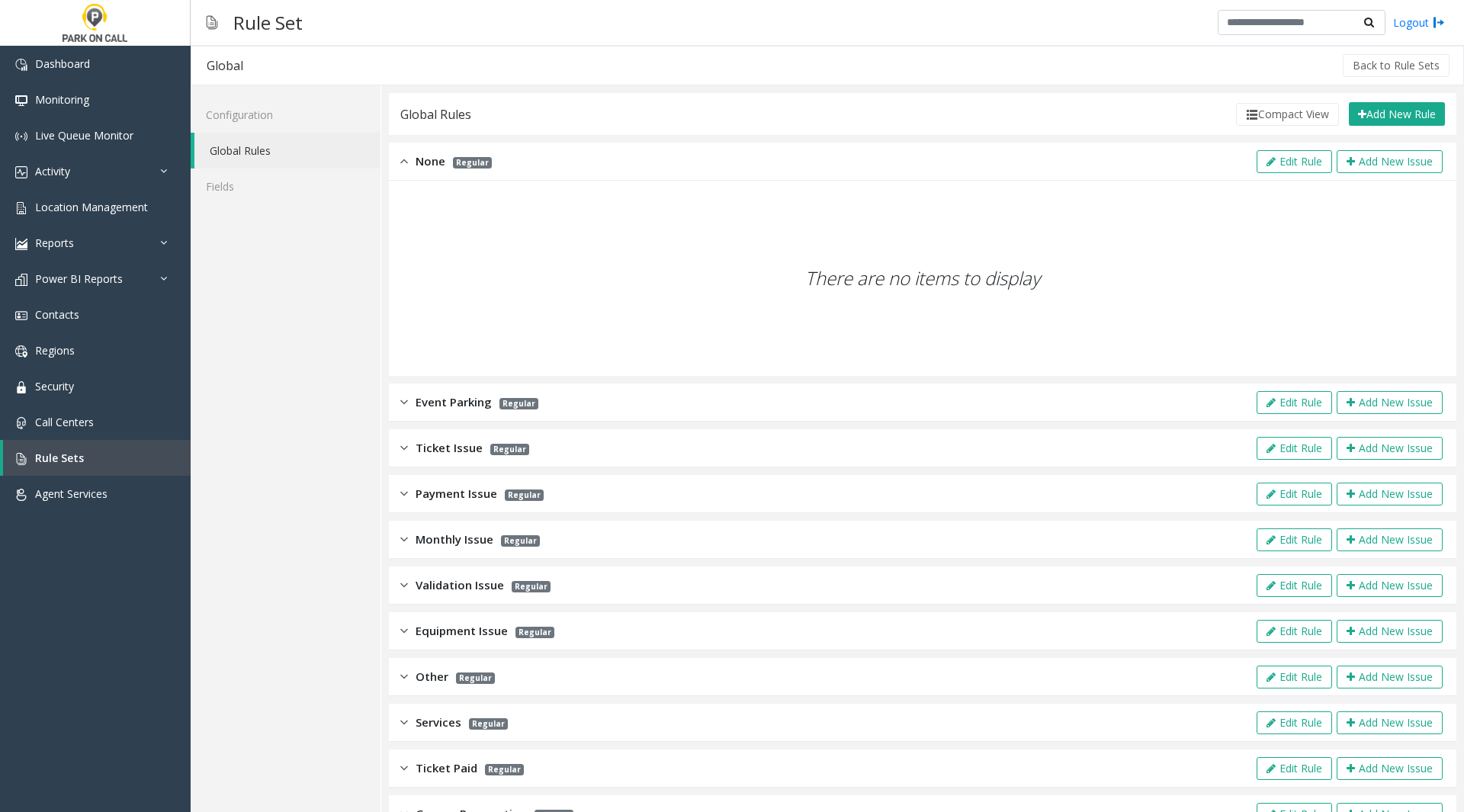
click at [997, 401] on div "Event Parking Regular Edit Rule Add New Issue" at bounding box center [923, 403] width 1068 height 38
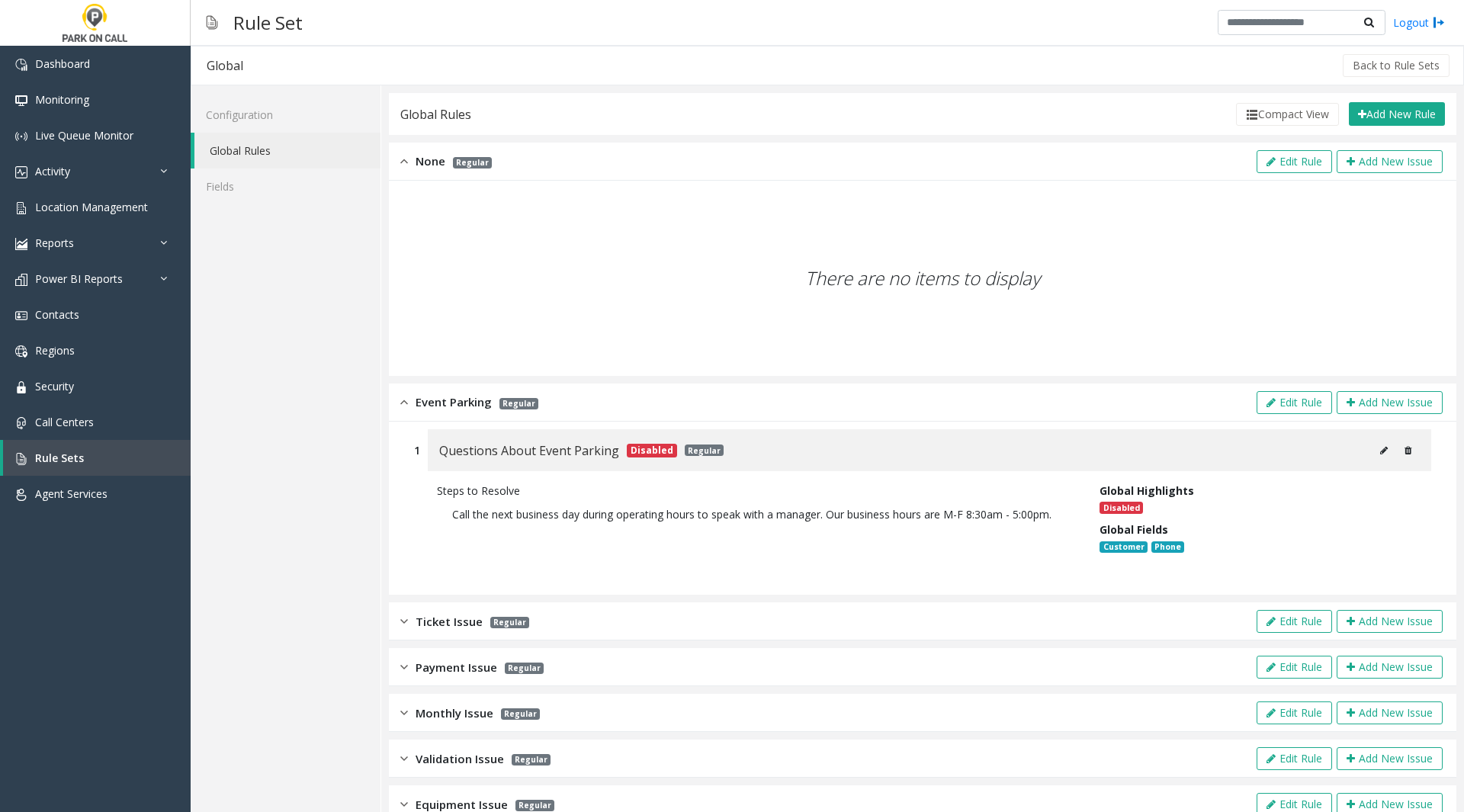
click at [1381, 448] on icon at bounding box center [1384, 450] width 8 height 9
type input "**********"
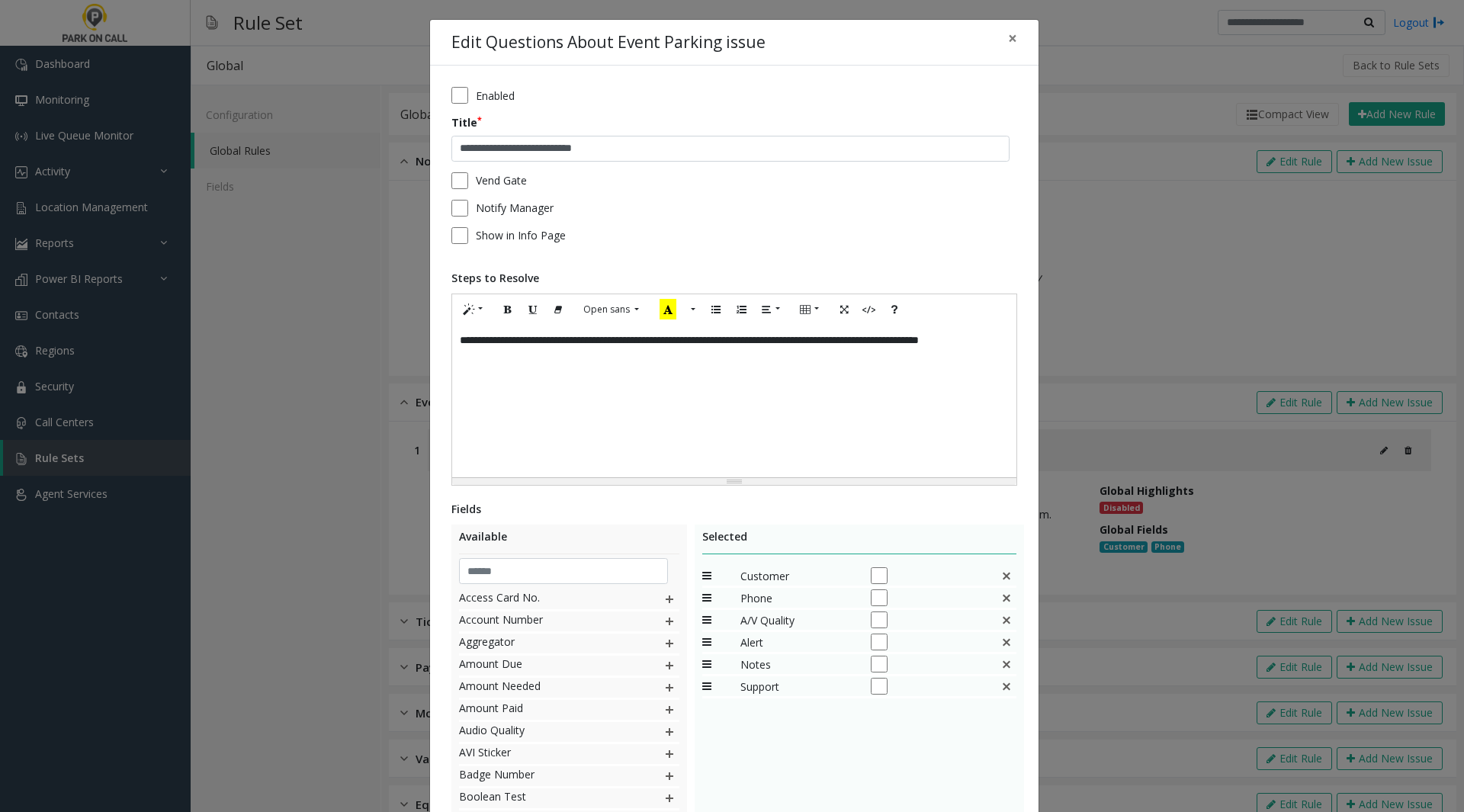
scroll to position [123, 0]
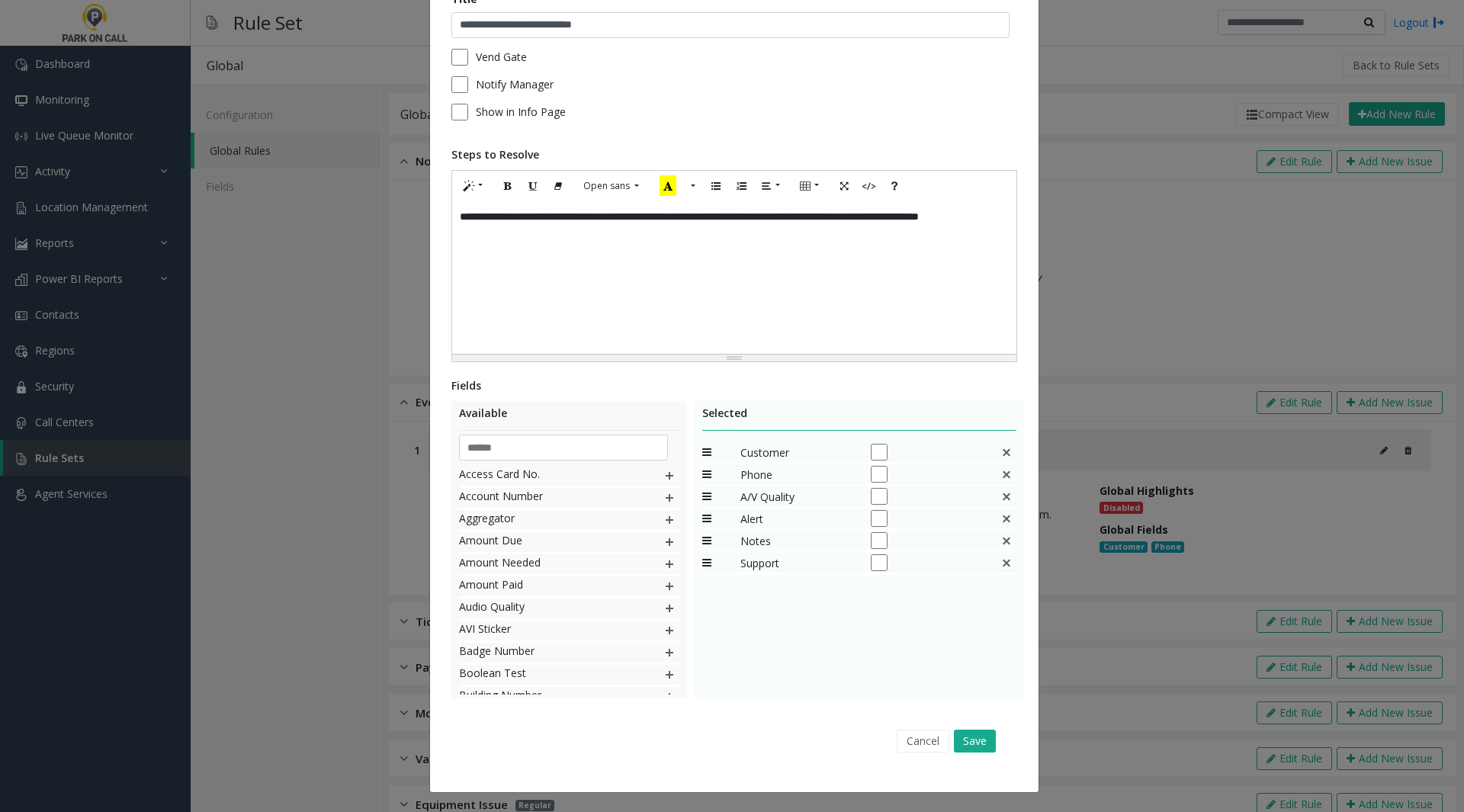
click at [451, 386] on div "Fields" at bounding box center [734, 385] width 566 height 16
copy div "Fields"
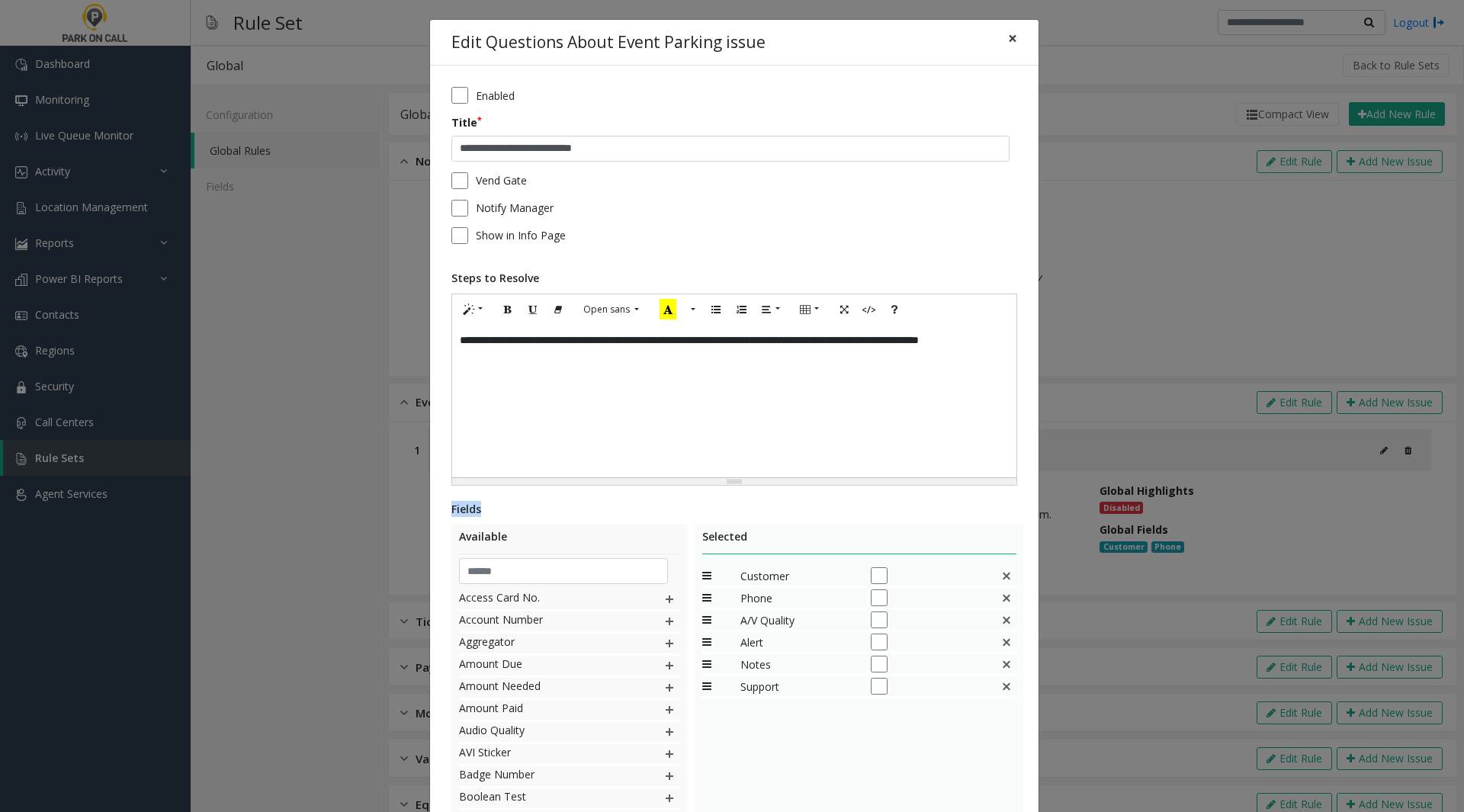
click at [1008, 42] on span "×" at bounding box center [1012, 38] width 9 height 22
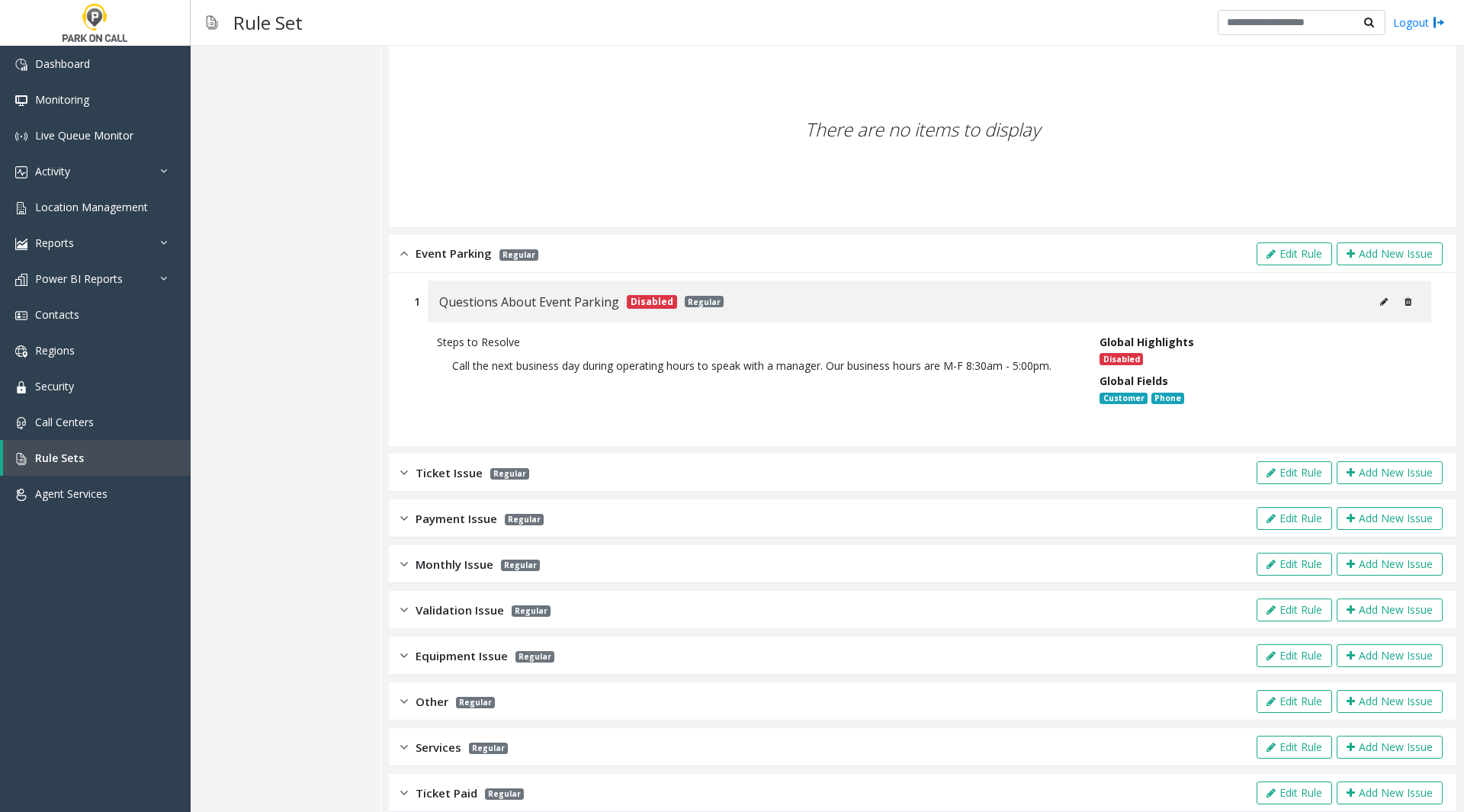
scroll to position [221, 0]
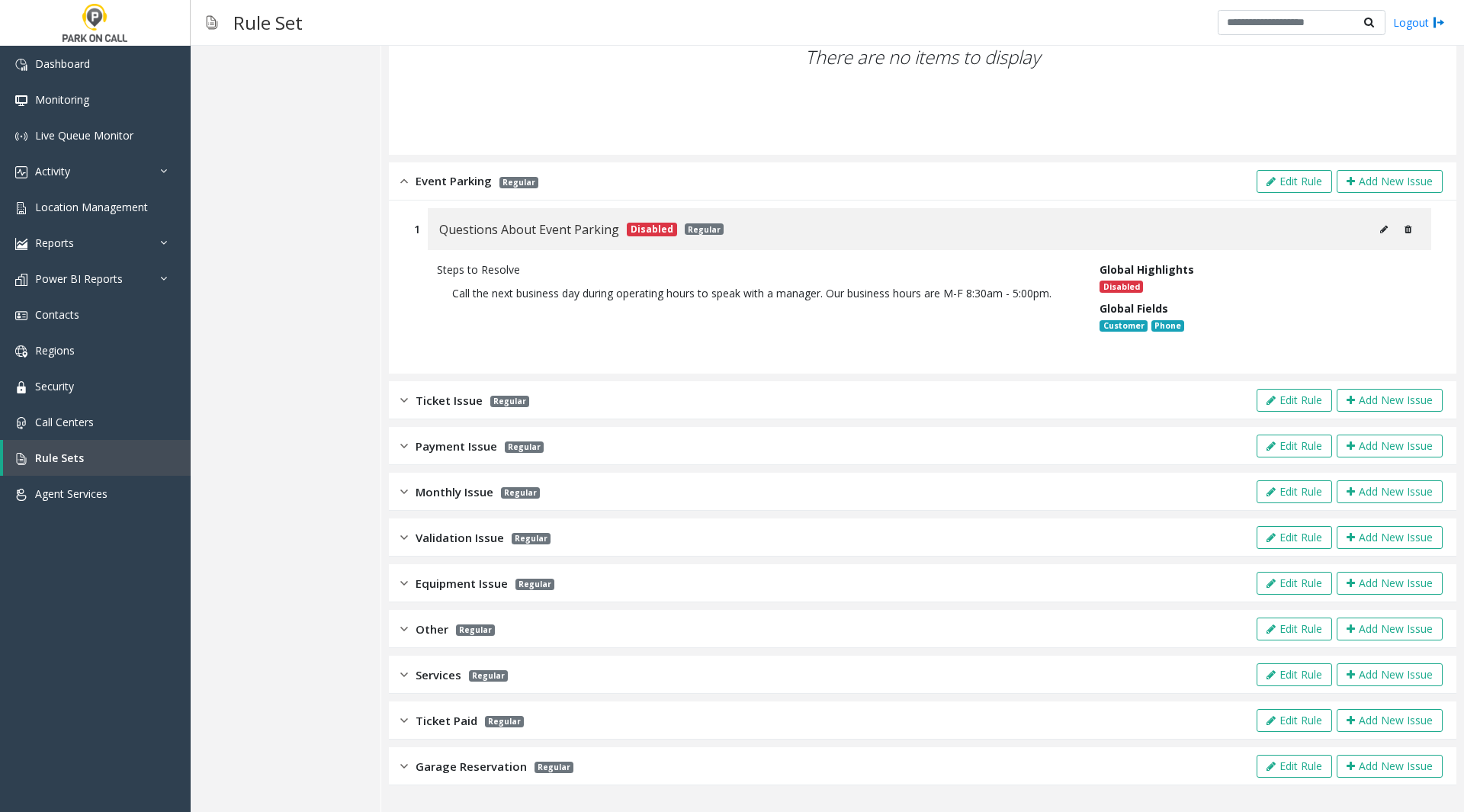
click at [965, 489] on div "Monthly Issue Regular Edit Rule Add New Issue" at bounding box center [923, 492] width 1068 height 38
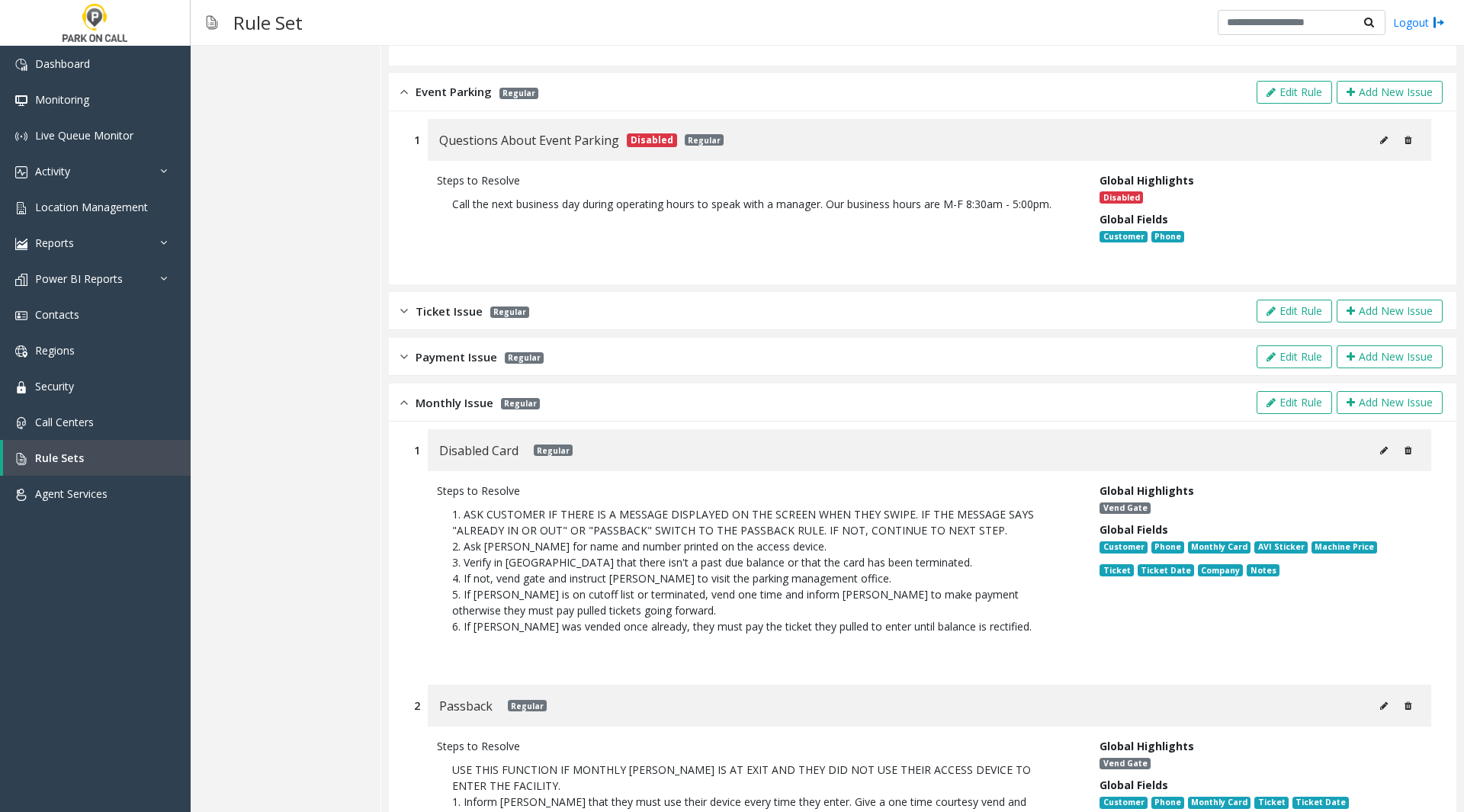
scroll to position [309, 0]
drag, startPoint x: 1242, startPoint y: 548, endPoint x: 1286, endPoint y: 544, distance: 44.2
click at [1286, 544] on span "AVI Sticker" at bounding box center [1280, 548] width 53 height 13
copy span "AVI Sticker"
